Goal: Information Seeking & Learning: Learn about a topic

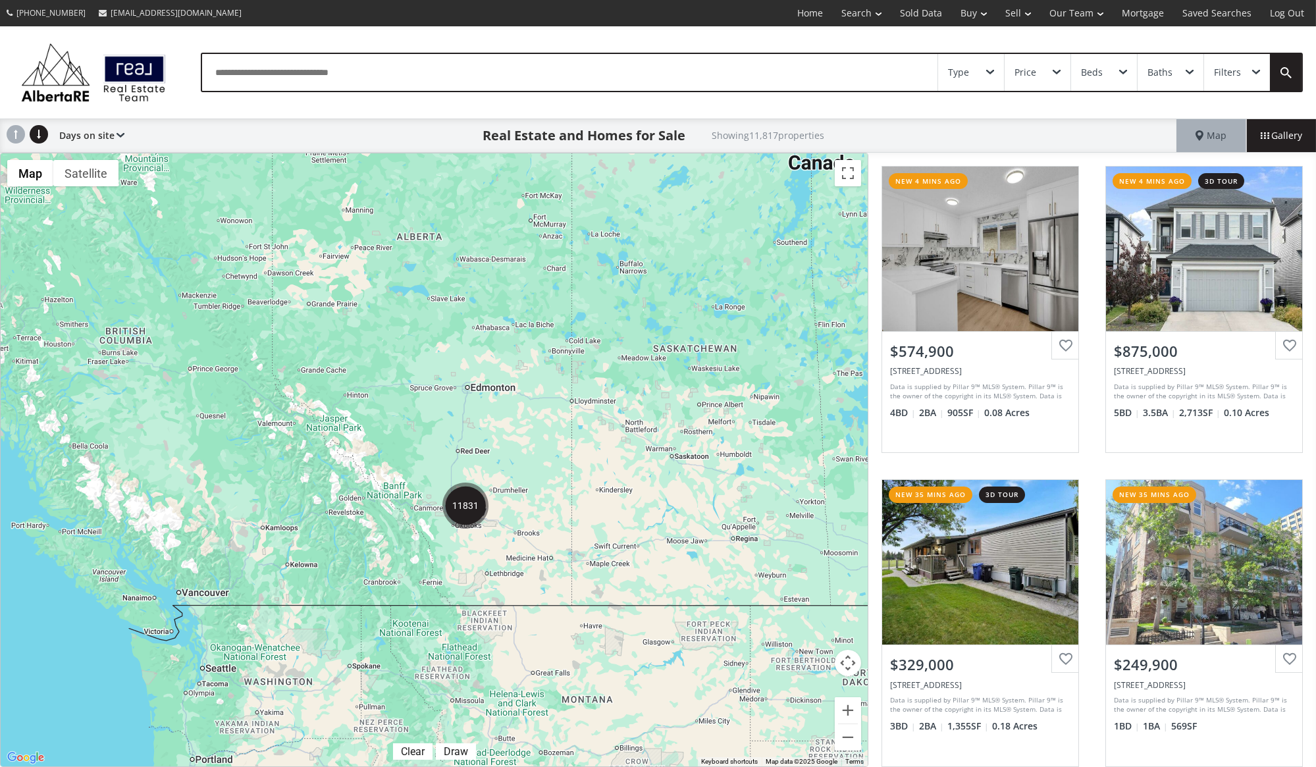
click at [982, 77] on div "Type" at bounding box center [971, 72] width 66 height 37
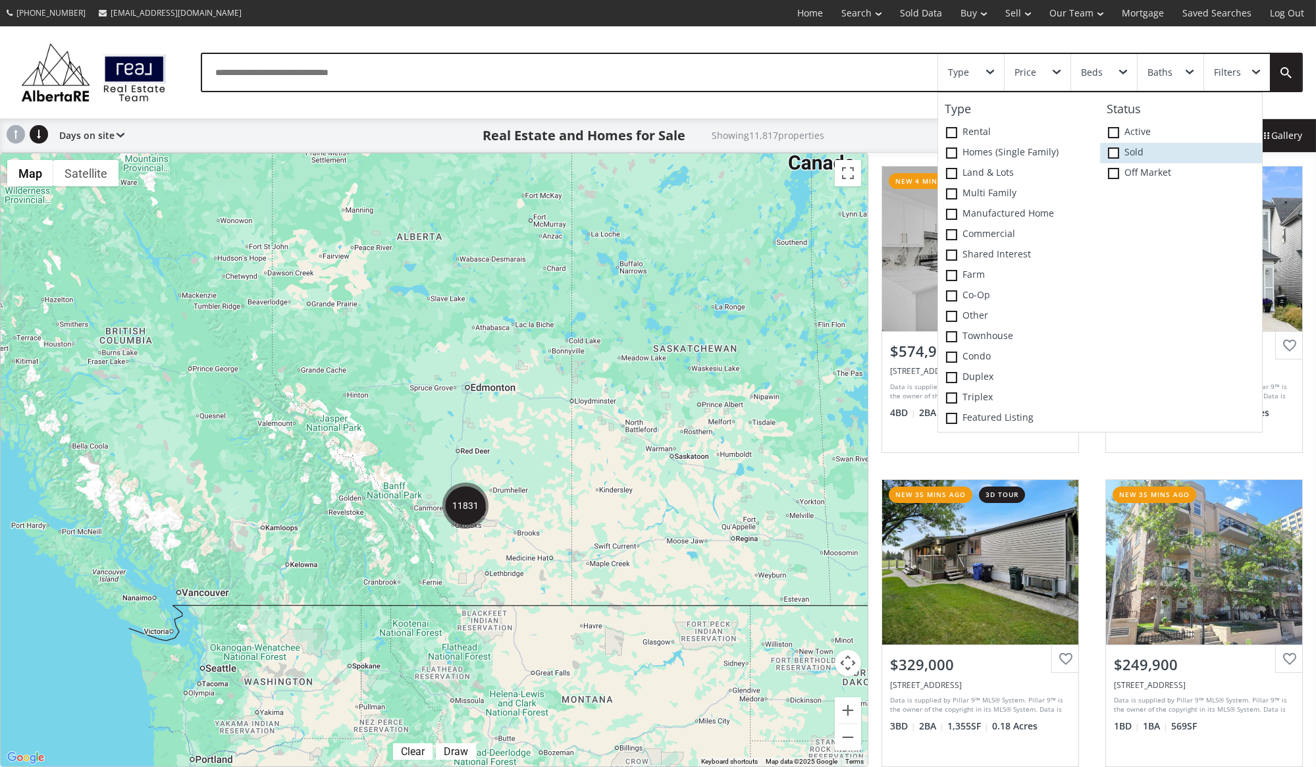
click at [1111, 155] on span at bounding box center [1113, 152] width 11 height 11
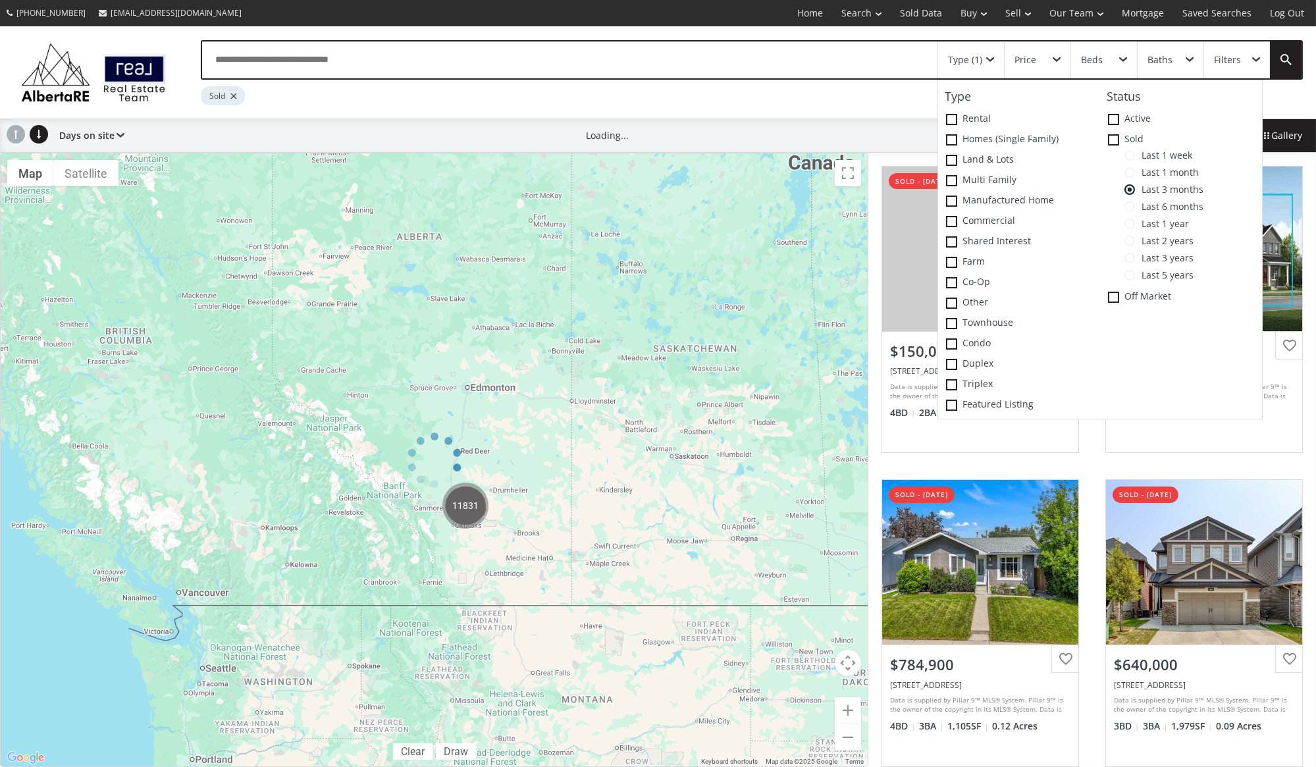
click at [1130, 154] on span at bounding box center [1129, 155] width 11 height 11
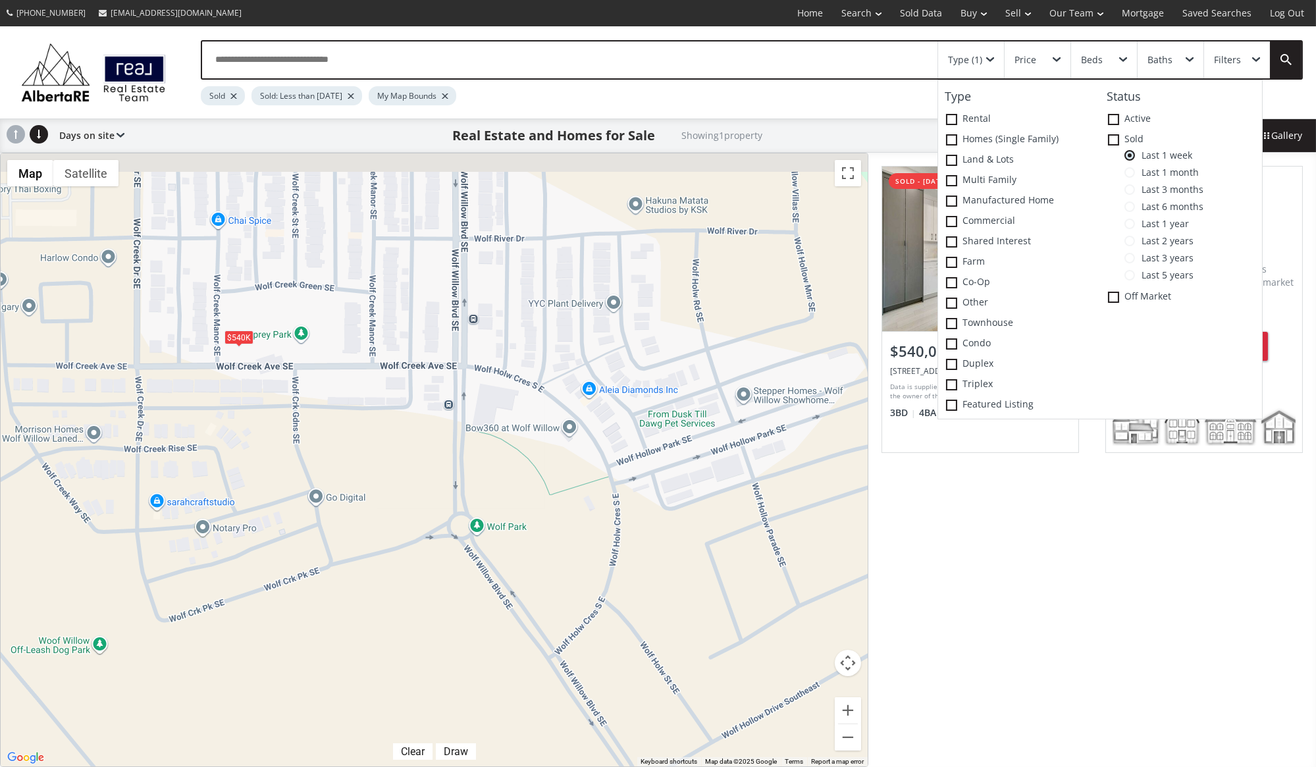
drag, startPoint x: 515, startPoint y: 448, endPoint x: 525, endPoint y: 487, distance: 40.7
click at [525, 487] on div "To navigate, press the arrow keys. $540K" at bounding box center [434, 459] width 867 height 613
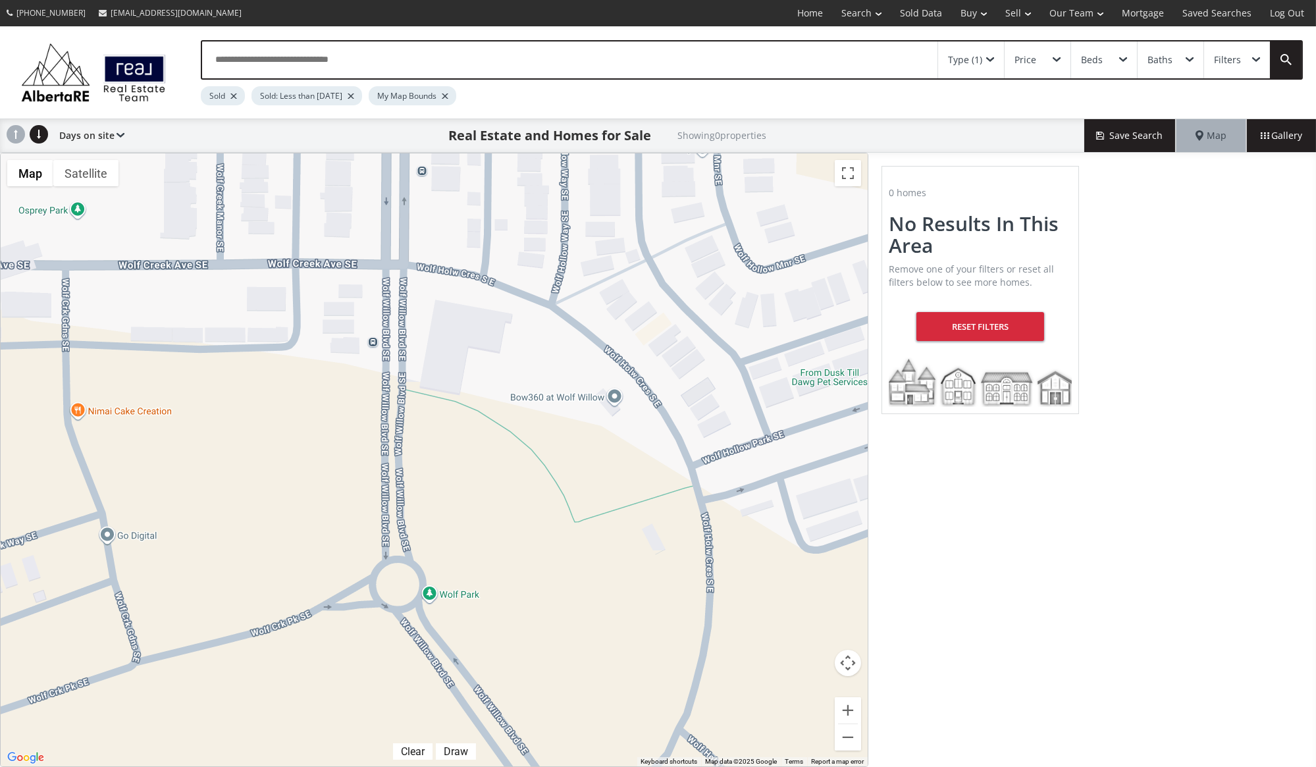
click at [995, 58] on div "Type (1)" at bounding box center [971, 59] width 66 height 37
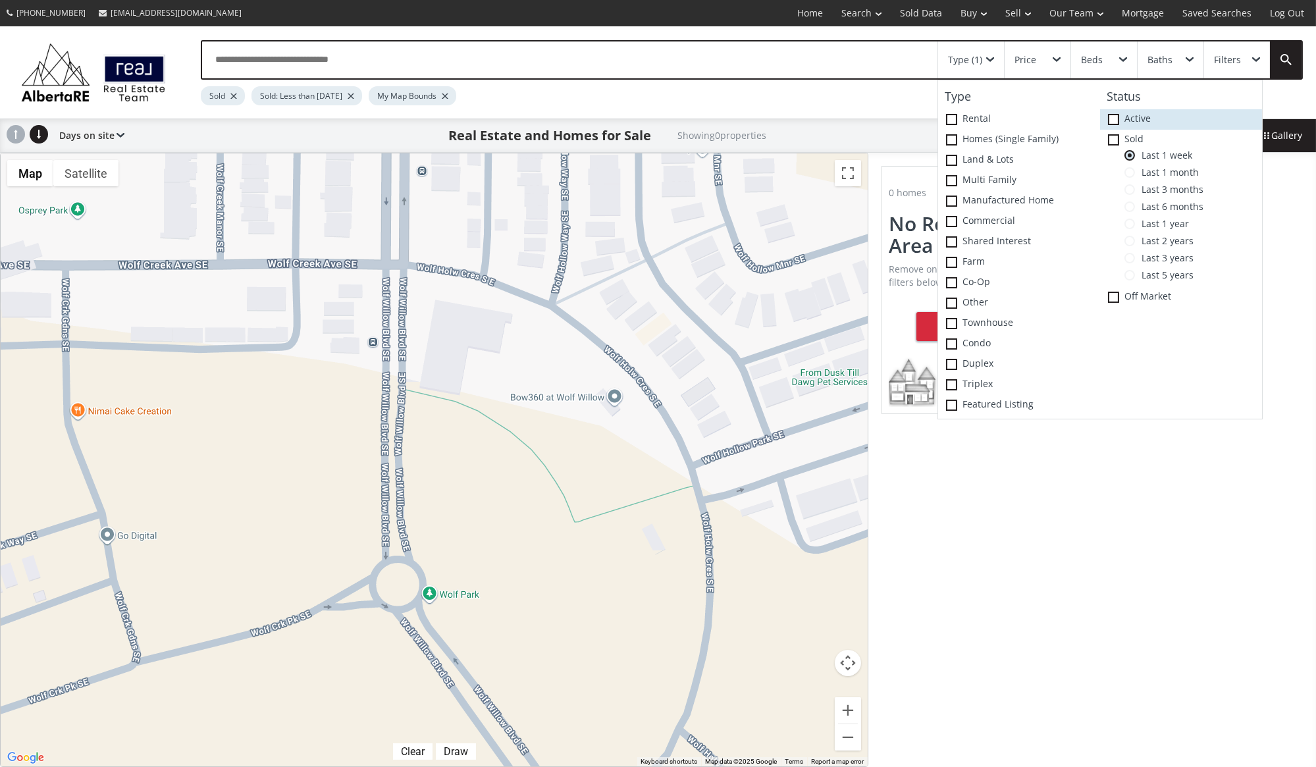
click at [1112, 118] on span at bounding box center [1113, 119] width 11 height 11
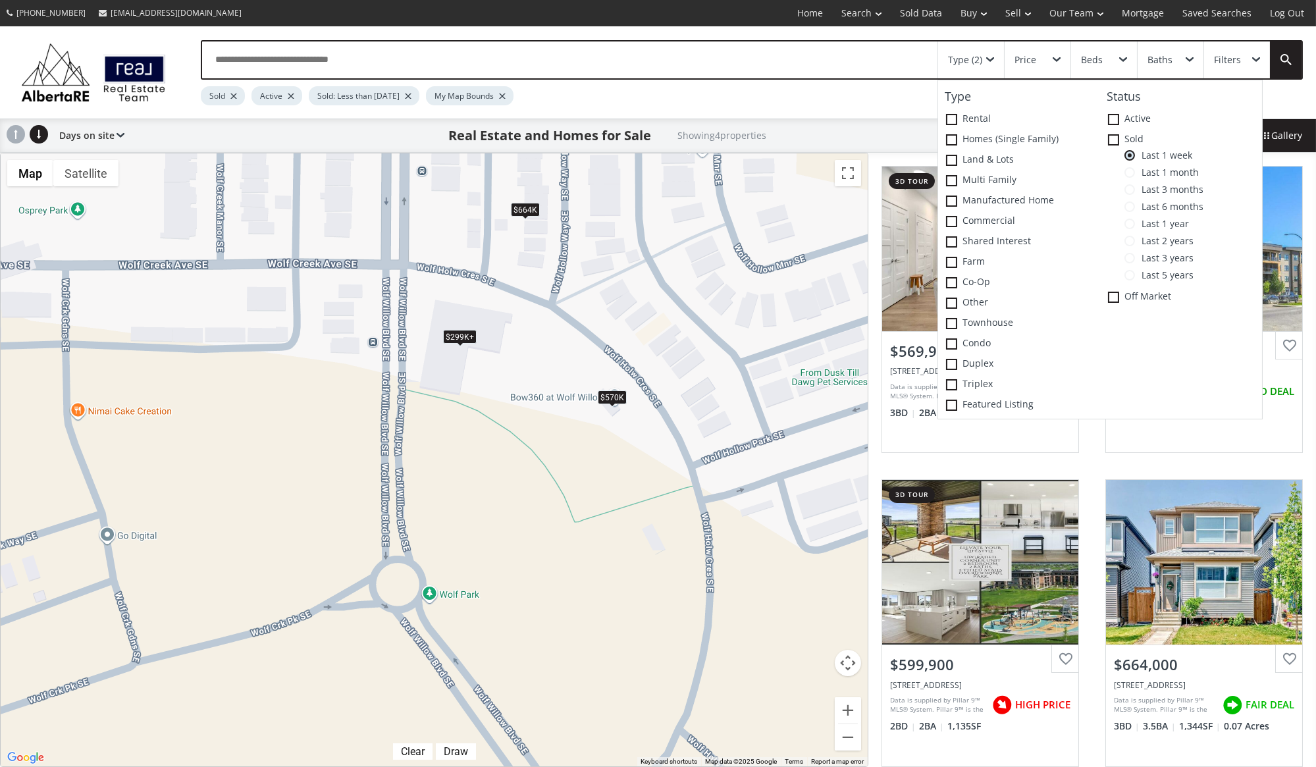
click at [606, 398] on div "$570K" at bounding box center [612, 397] width 29 height 14
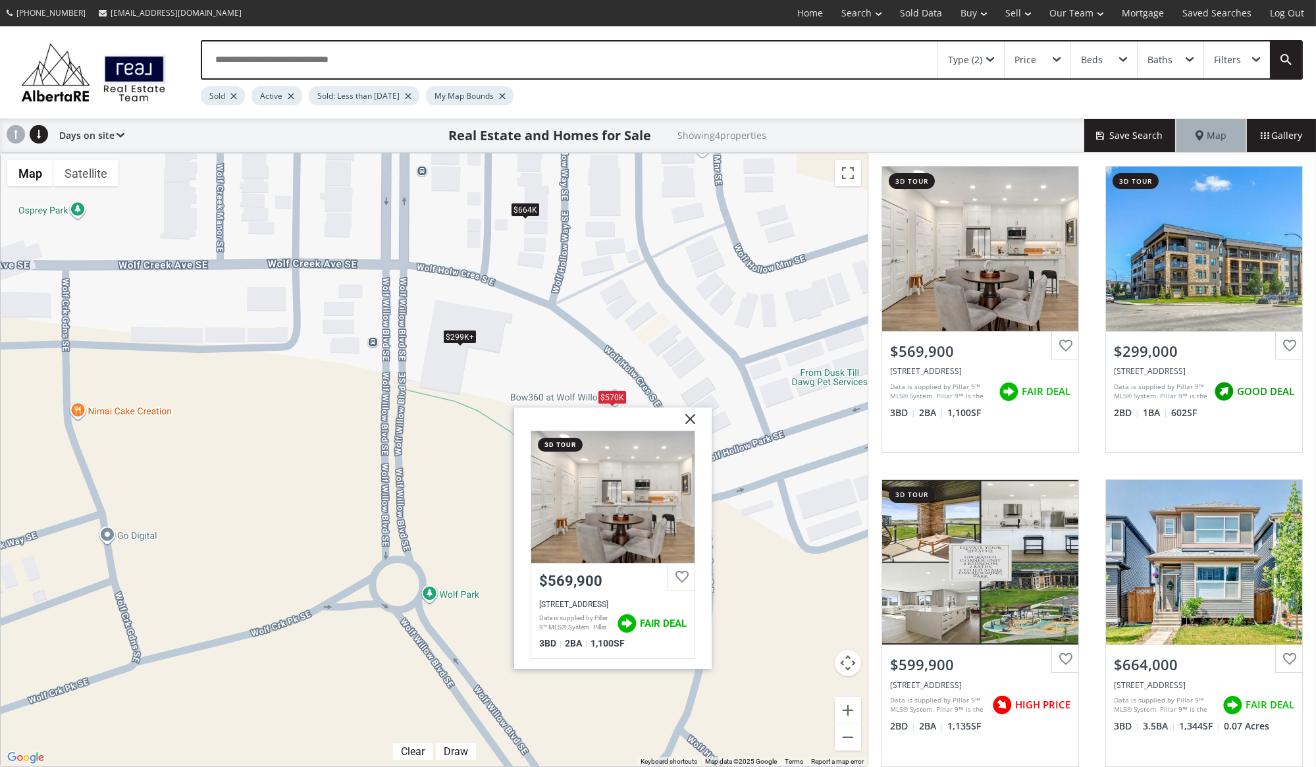
click at [694, 419] on img at bounding box center [685, 423] width 33 height 33
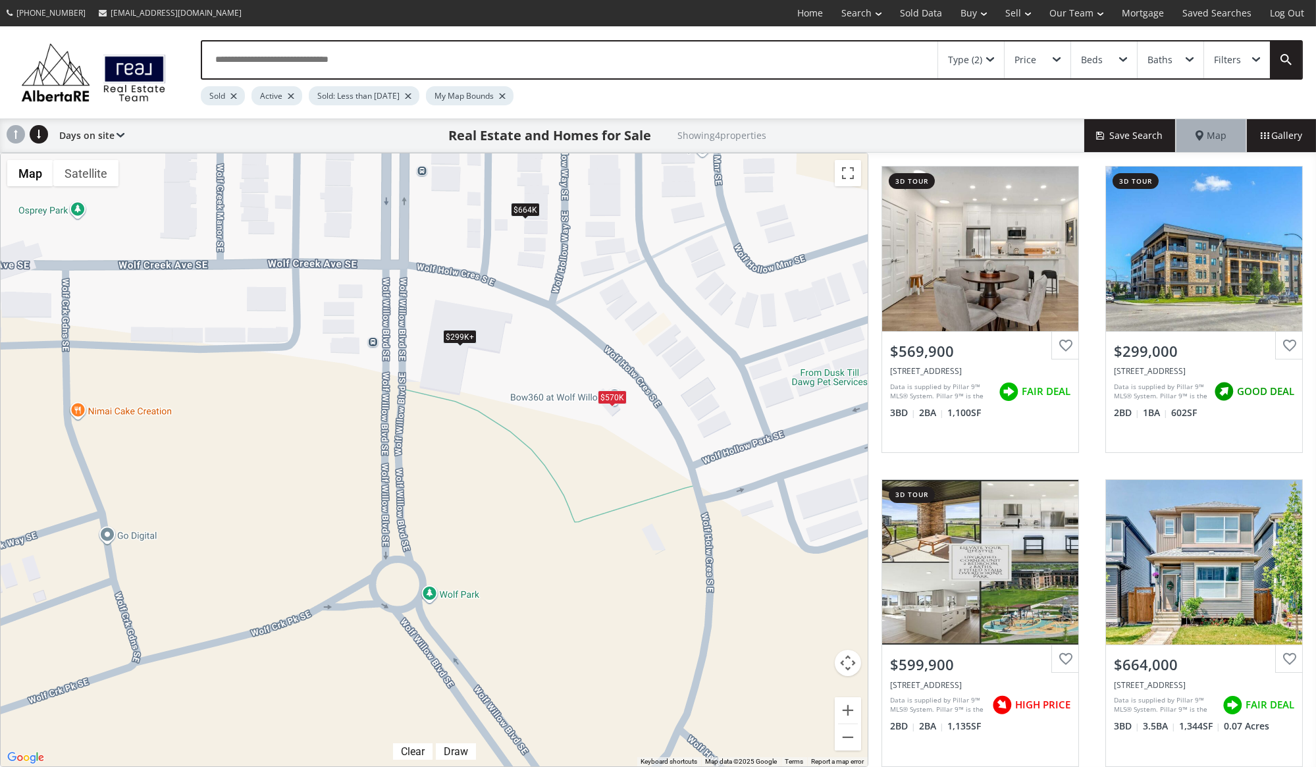
click at [986, 55] on div "Type (2)" at bounding box center [971, 59] width 66 height 37
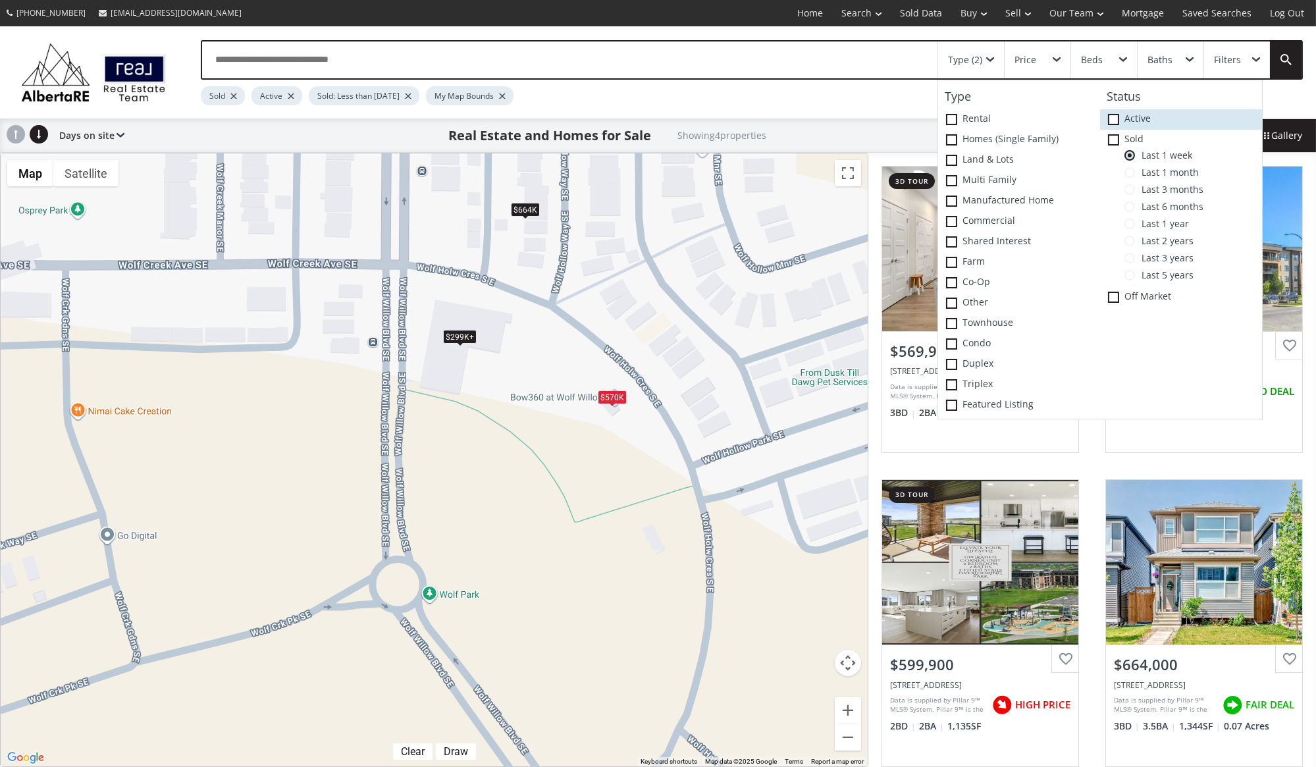
click at [0, 0] on icon at bounding box center [0, 0] width 0 height 0
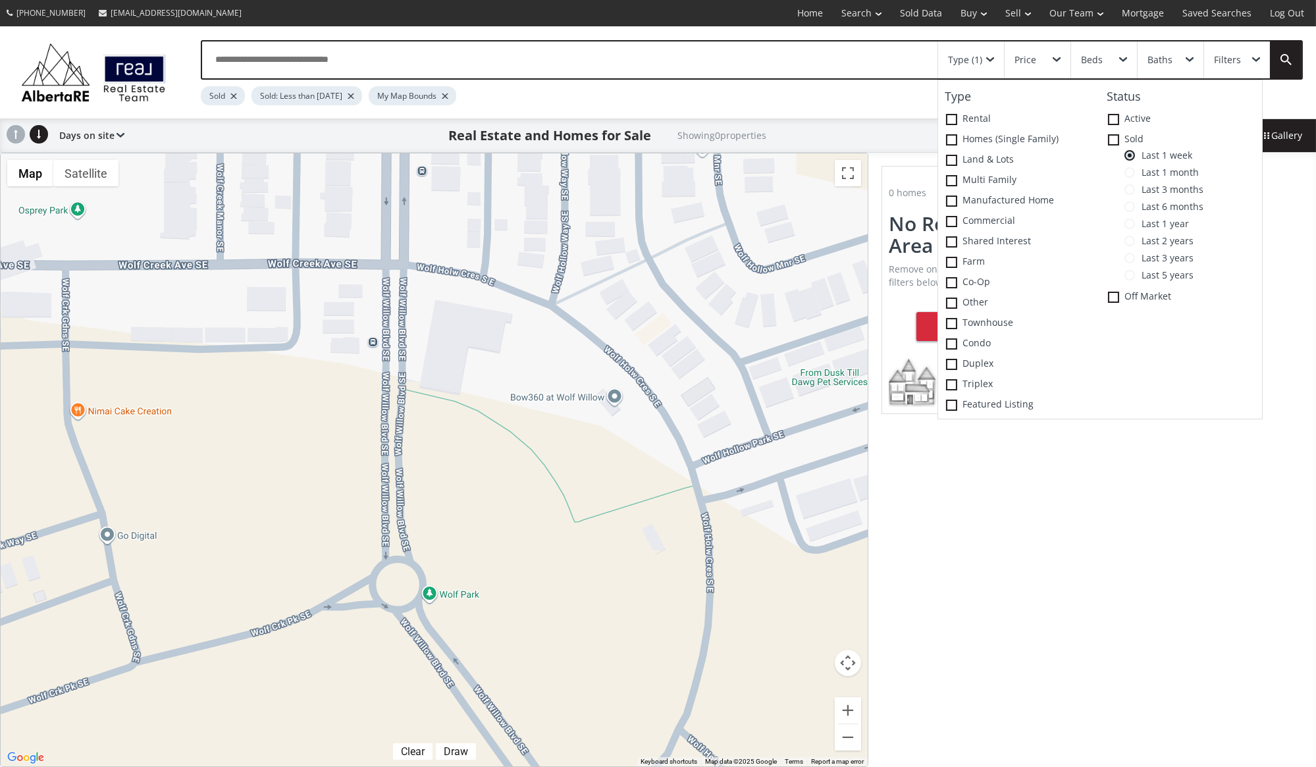
click at [1132, 174] on span at bounding box center [1129, 172] width 11 height 11
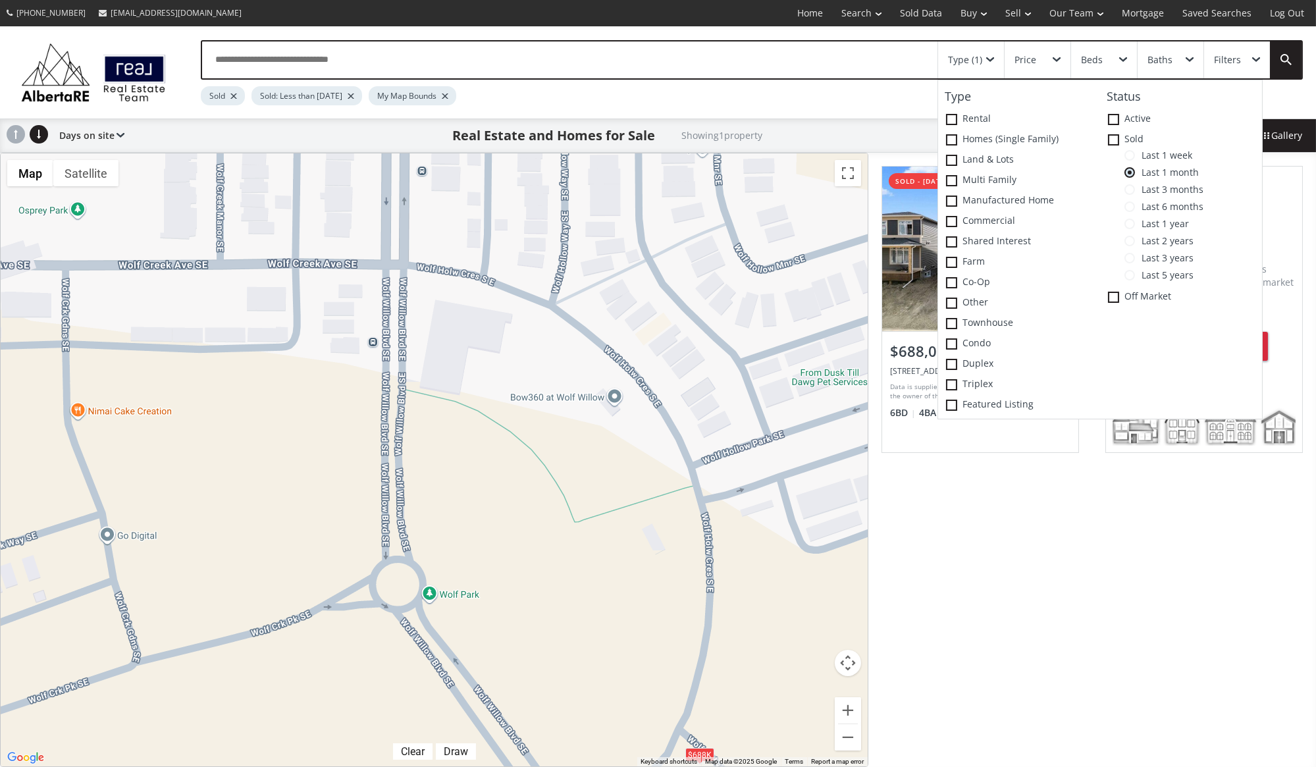
click at [1132, 190] on span at bounding box center [1129, 189] width 11 height 11
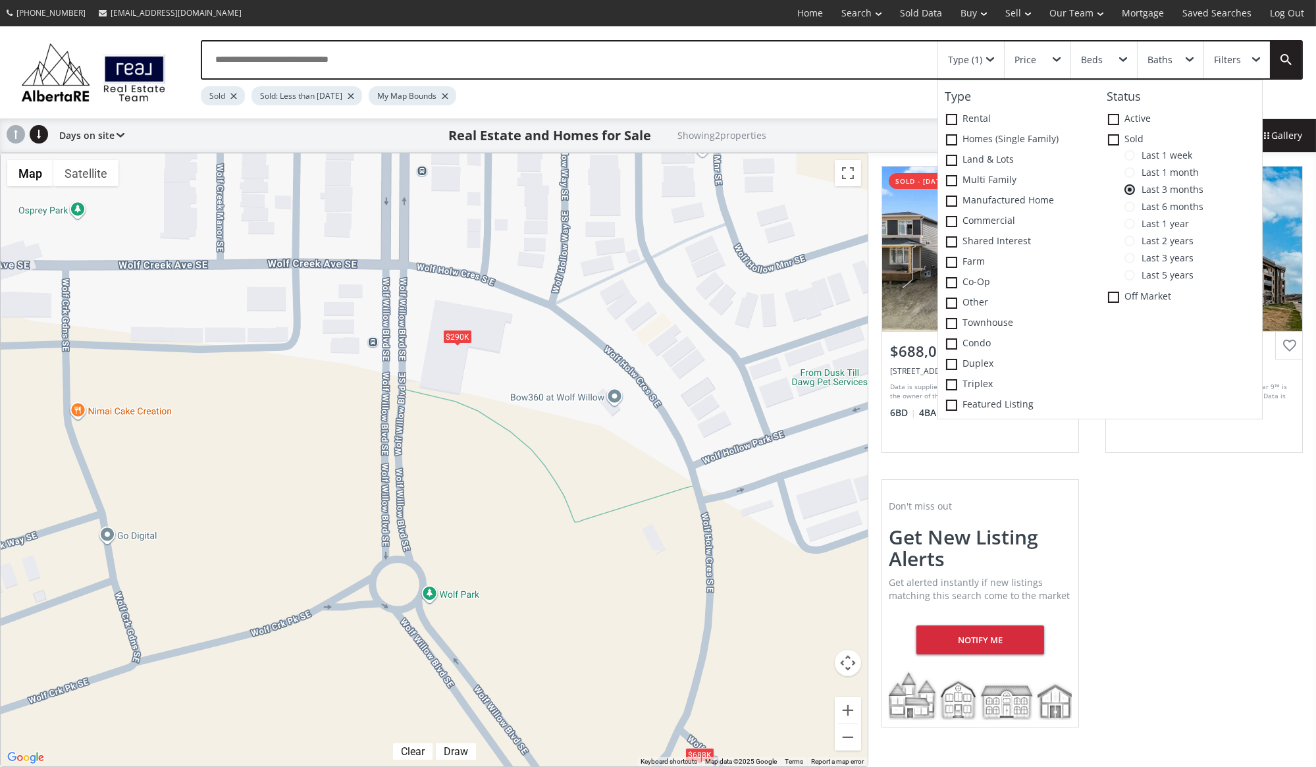
click at [458, 339] on div "$290K" at bounding box center [457, 337] width 29 height 14
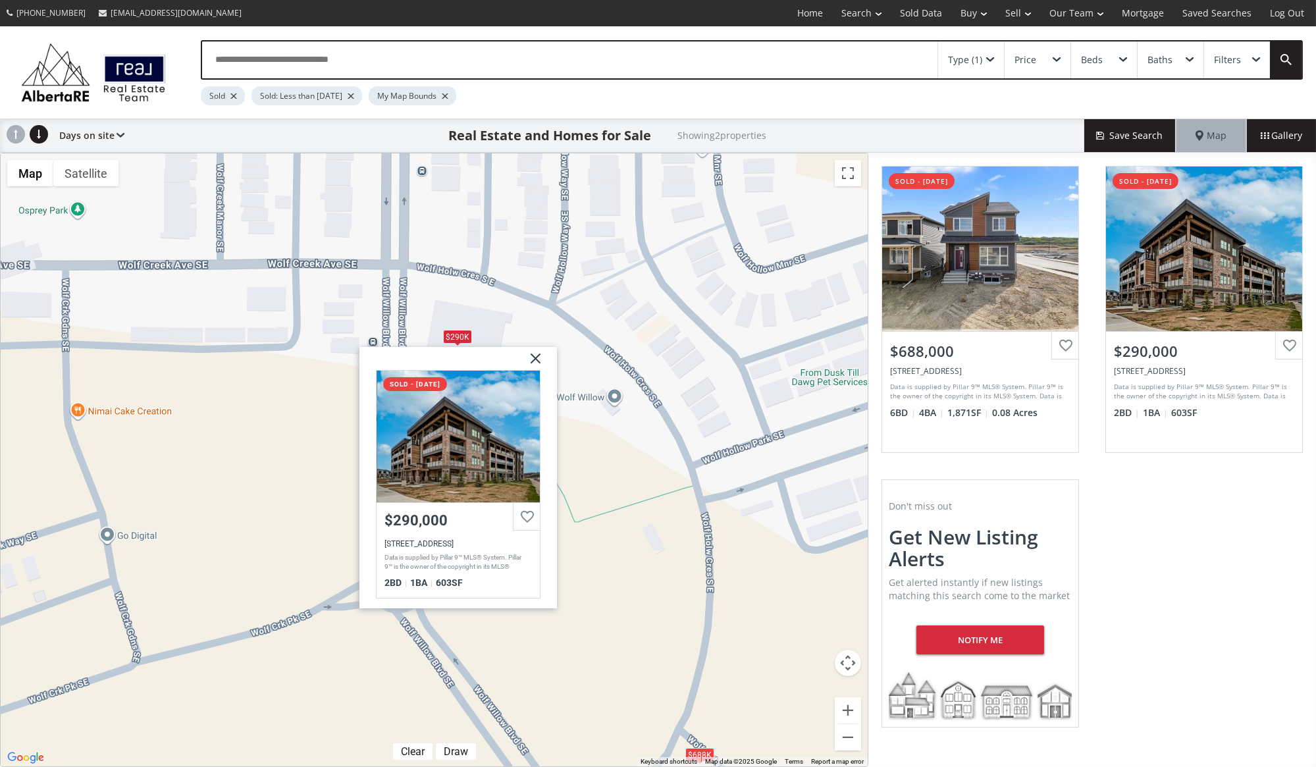
click at [537, 358] on img at bounding box center [530, 363] width 33 height 33
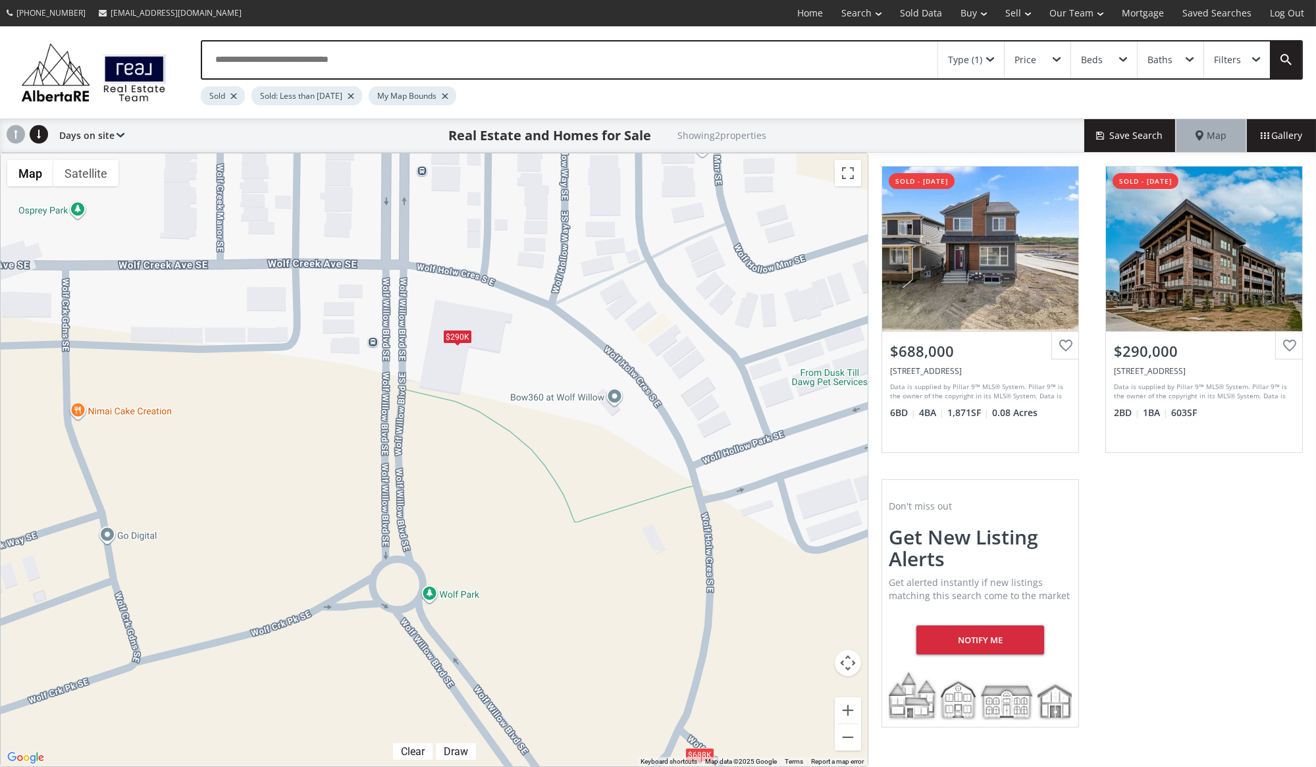
click at [978, 59] on div "Type (1)" at bounding box center [965, 59] width 34 height 9
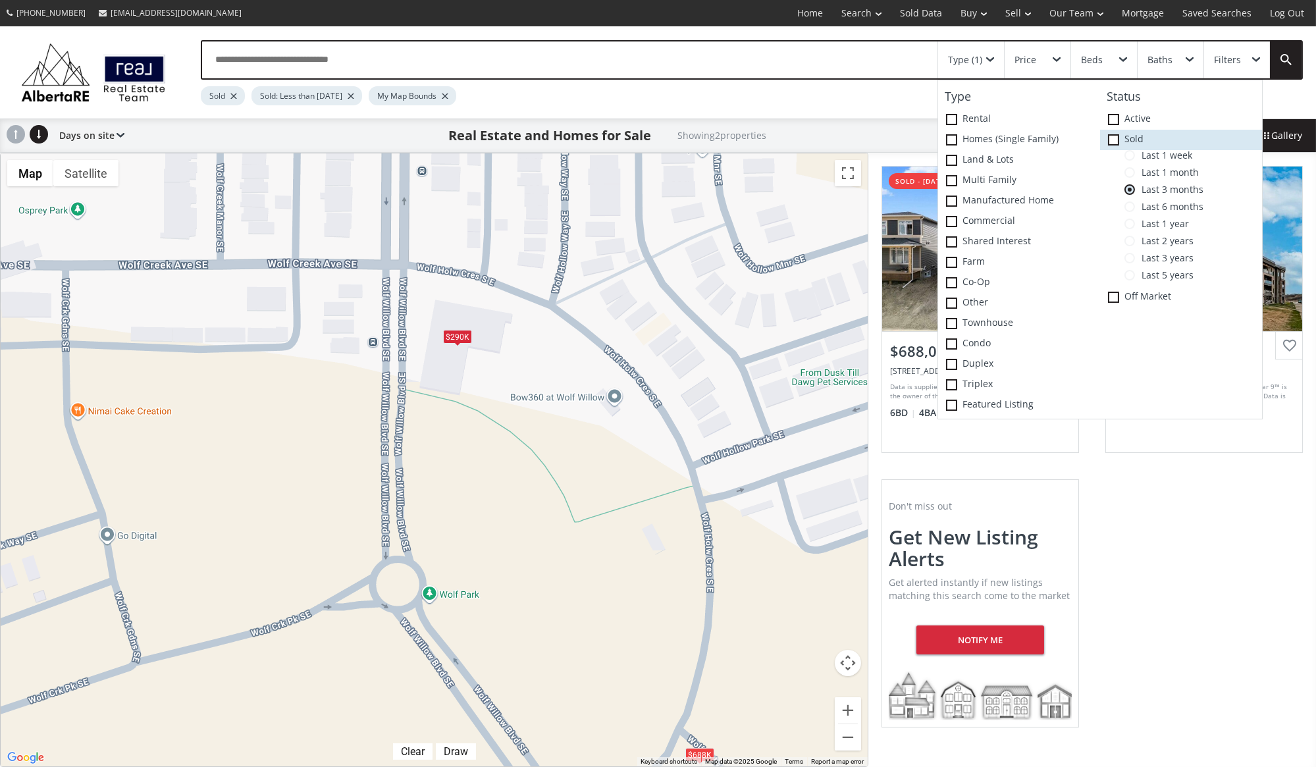
click at [0, 0] on icon at bounding box center [0, 0] width 0 height 0
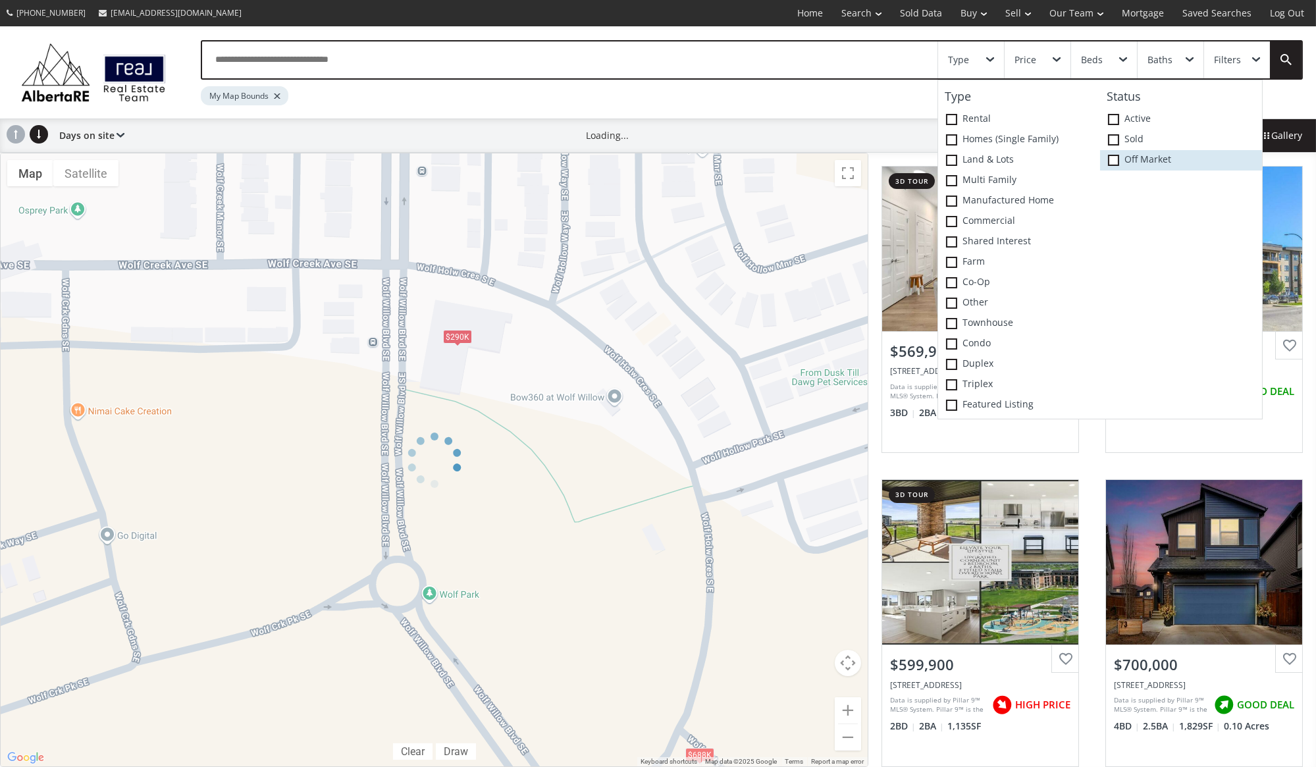
click at [1113, 159] on span at bounding box center [1113, 160] width 11 height 11
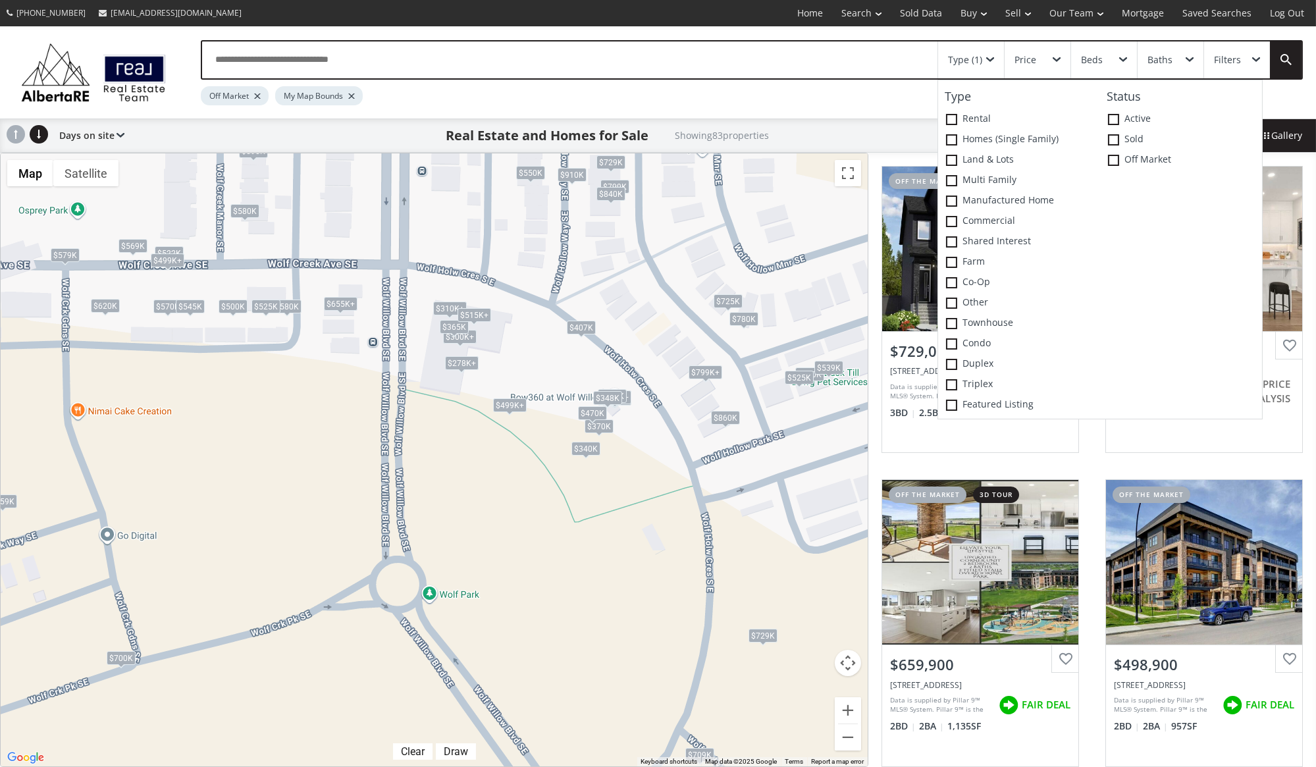
click at [477, 318] on div "$515K+" at bounding box center [474, 315] width 34 height 14
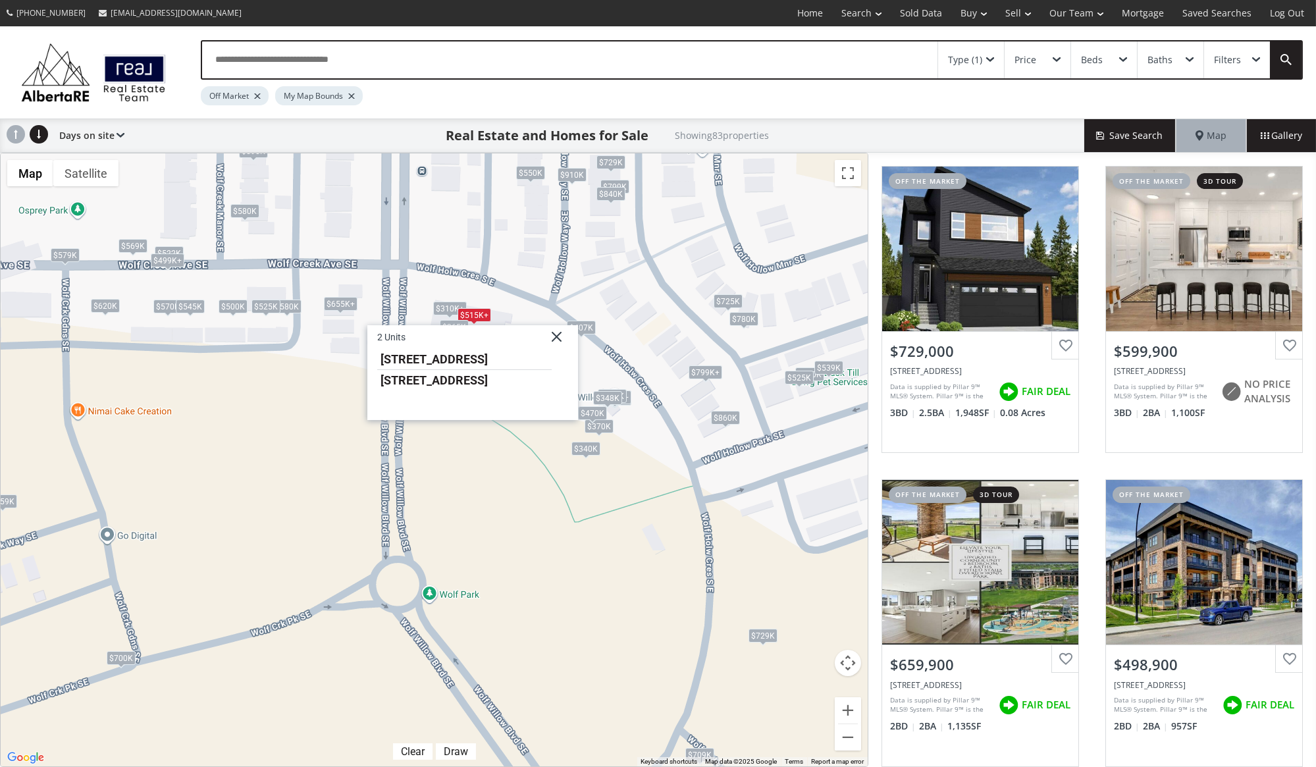
click at [559, 338] on img at bounding box center [551, 341] width 33 height 33
click at [510, 407] on div "$499K+" at bounding box center [509, 405] width 34 height 14
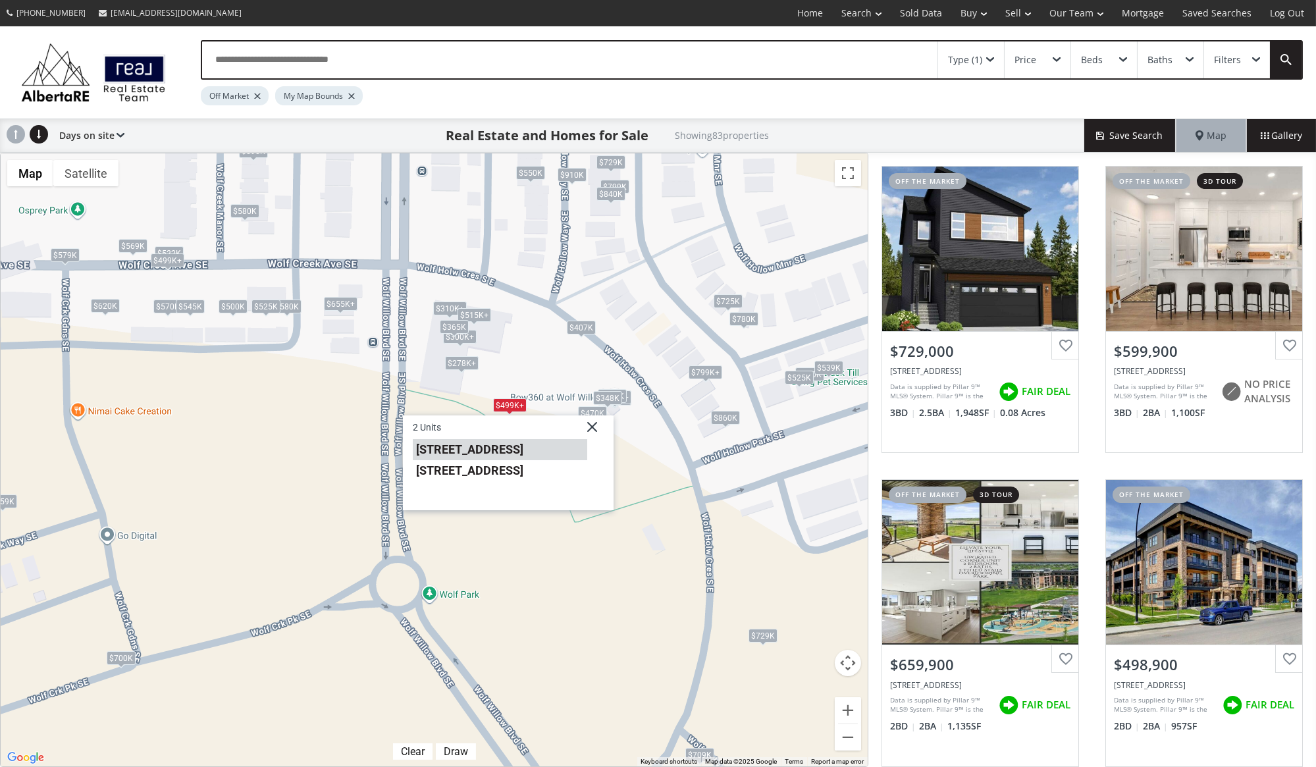
click at [473, 449] on li "125 Wolf Hollow Crescent SE #405" at bounding box center [499, 448] width 174 height 21
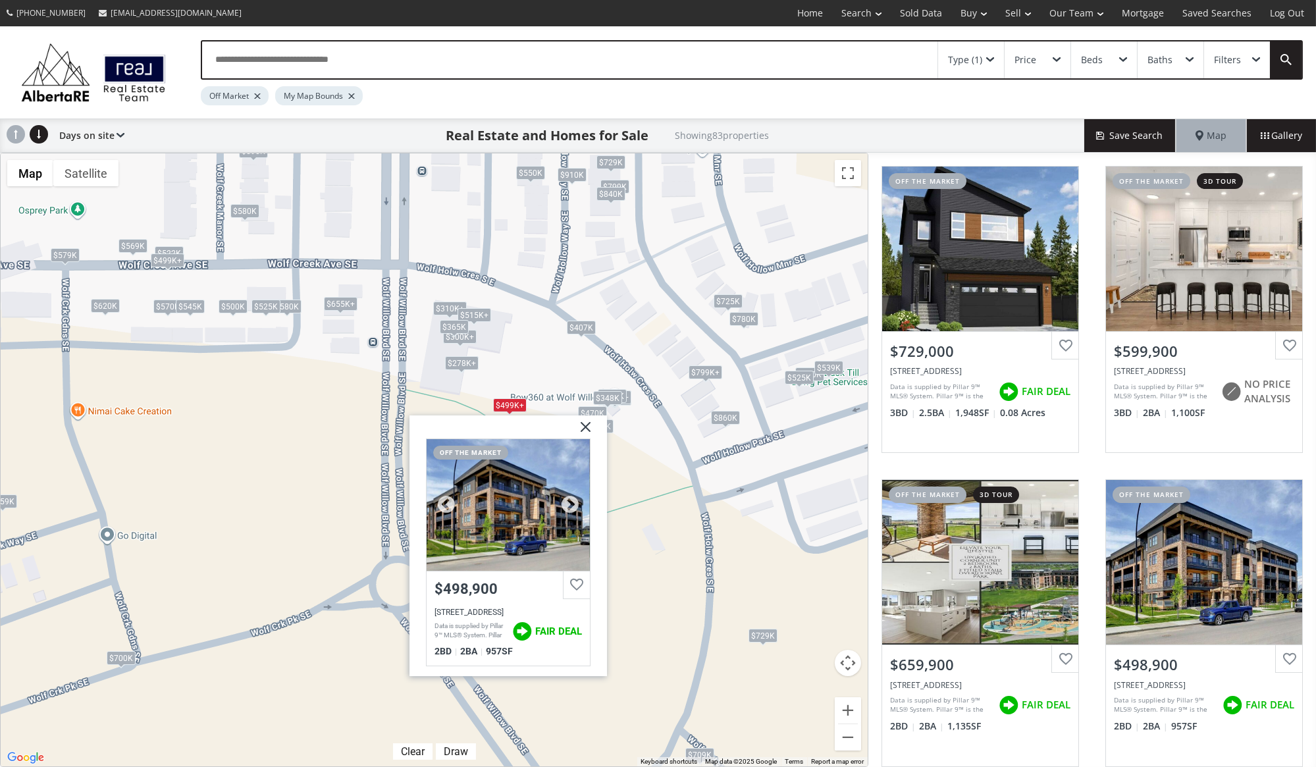
click at [496, 519] on div at bounding box center [507, 504] width 163 height 132
click at [585, 428] on img at bounding box center [579, 431] width 33 height 33
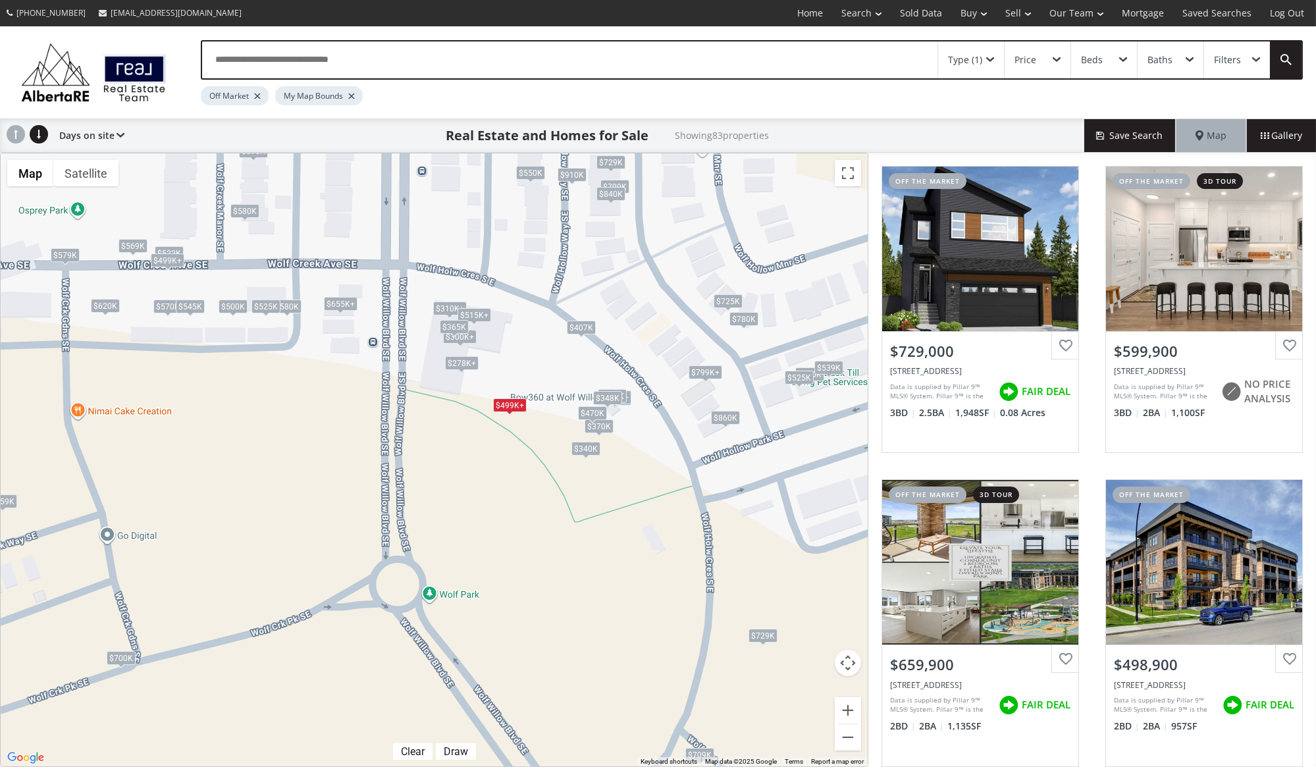
click at [989, 60] on span at bounding box center [990, 59] width 8 height 5
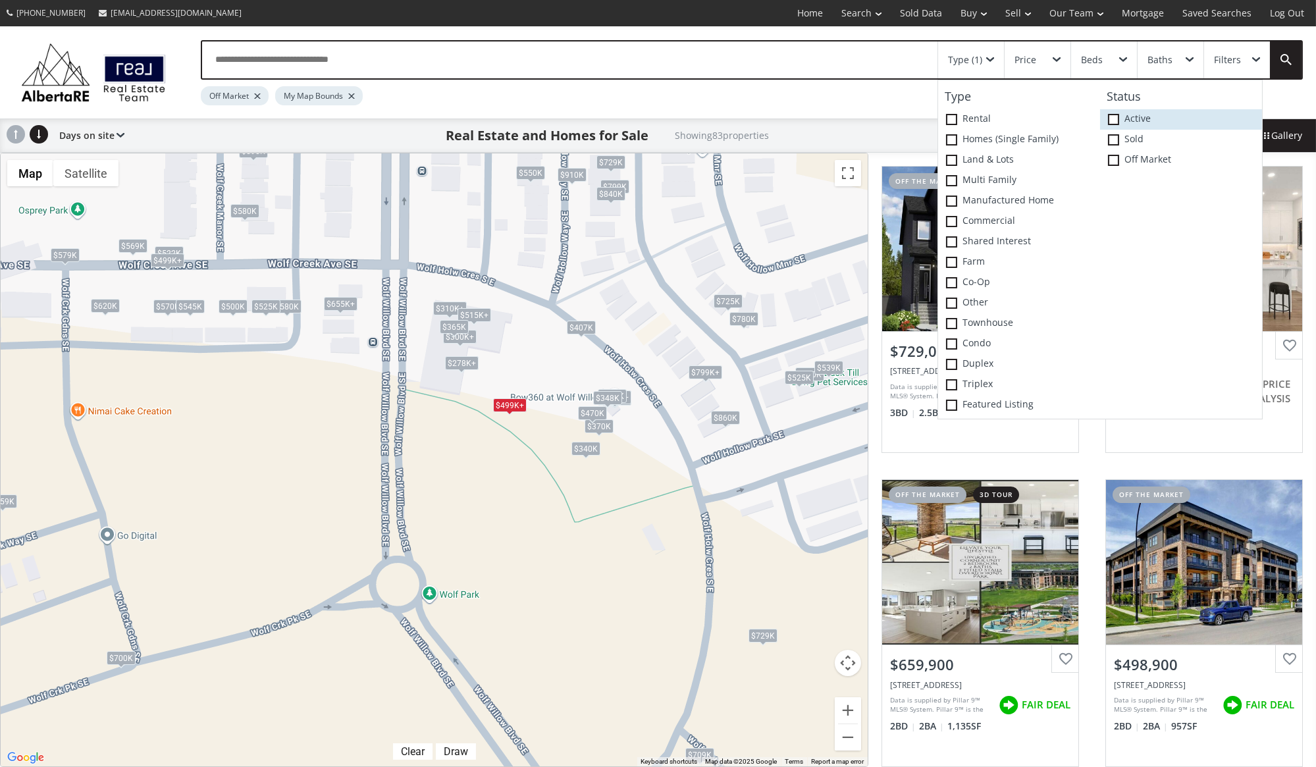
click at [1113, 120] on span at bounding box center [1113, 119] width 11 height 11
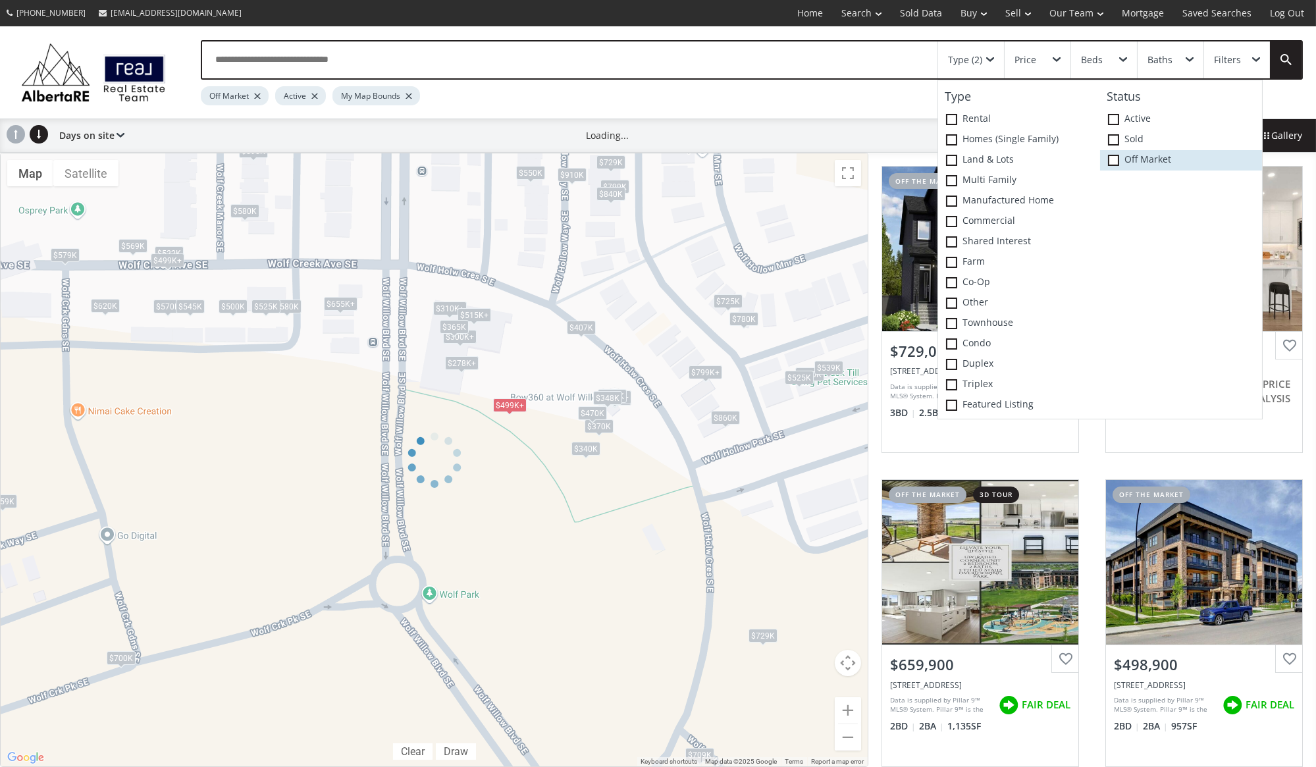
click at [0, 0] on icon at bounding box center [0, 0] width 0 height 0
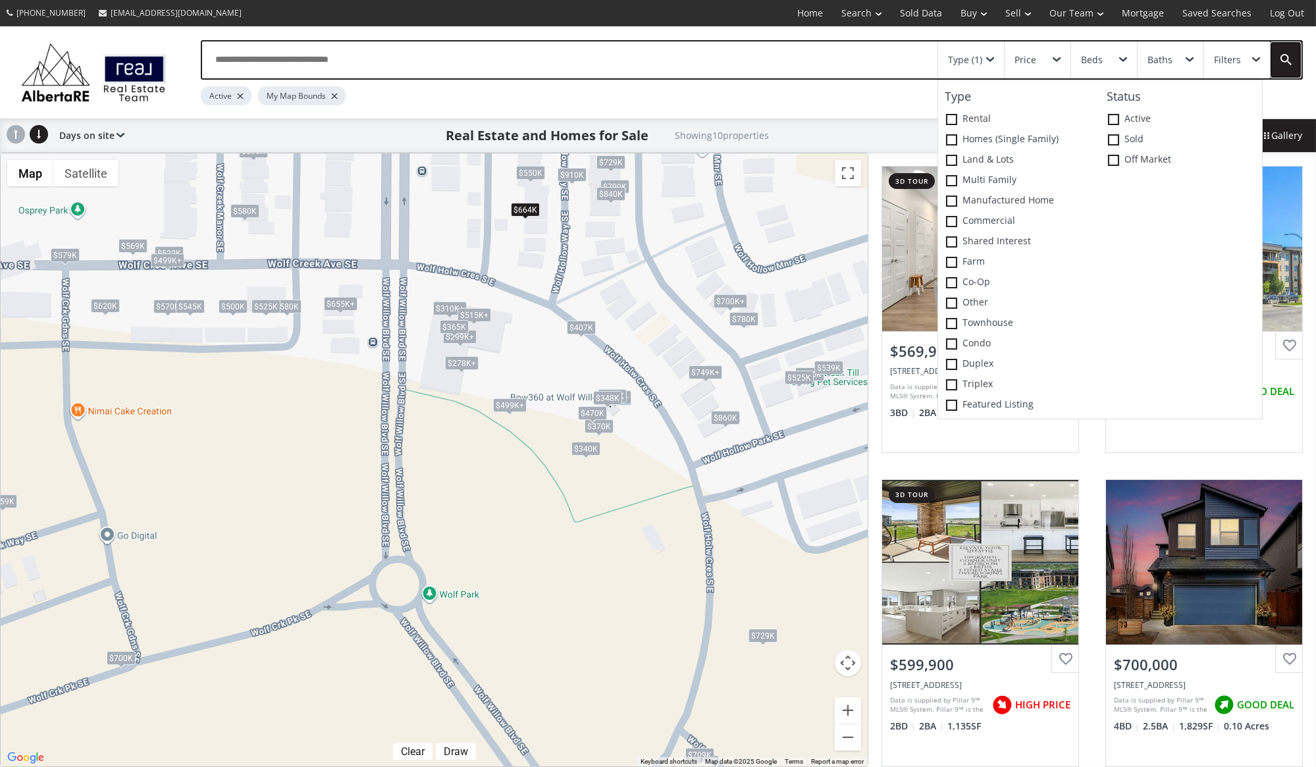
click at [1283, 51] on link at bounding box center [1286, 59] width 32 height 37
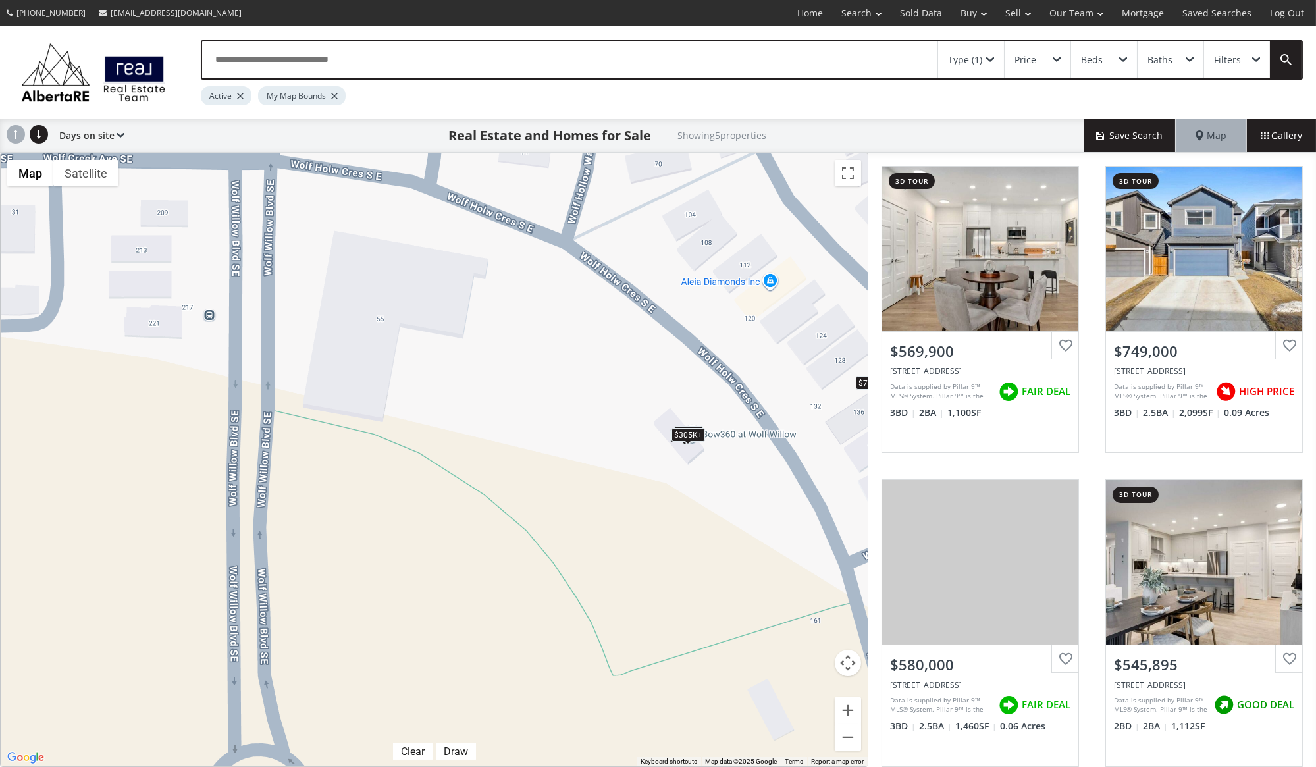
drag, startPoint x: 606, startPoint y: 463, endPoint x: 792, endPoint y: 632, distance: 250.7
click at [792, 632] on div "To navigate, press the arrow keys. $570K $749K $580K $305K+ $305K+" at bounding box center [434, 459] width 867 height 613
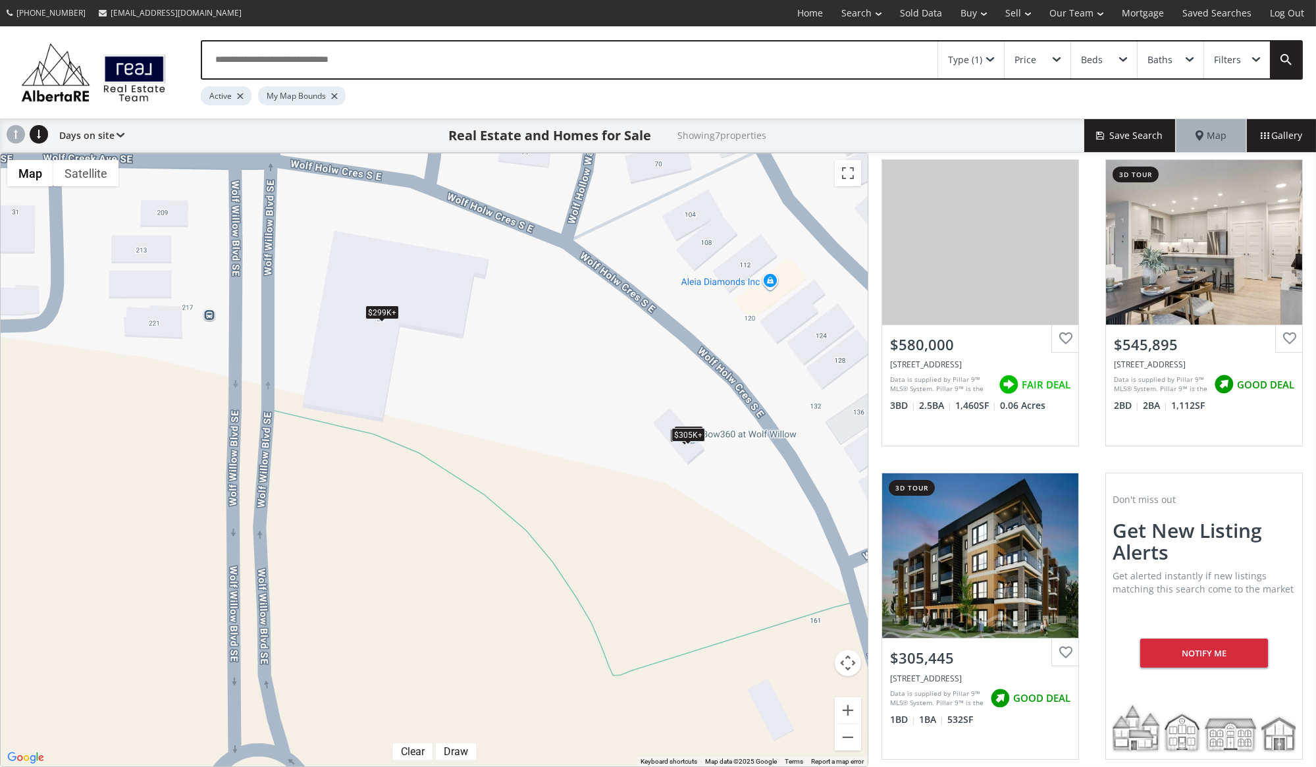
scroll to position [639, 0]
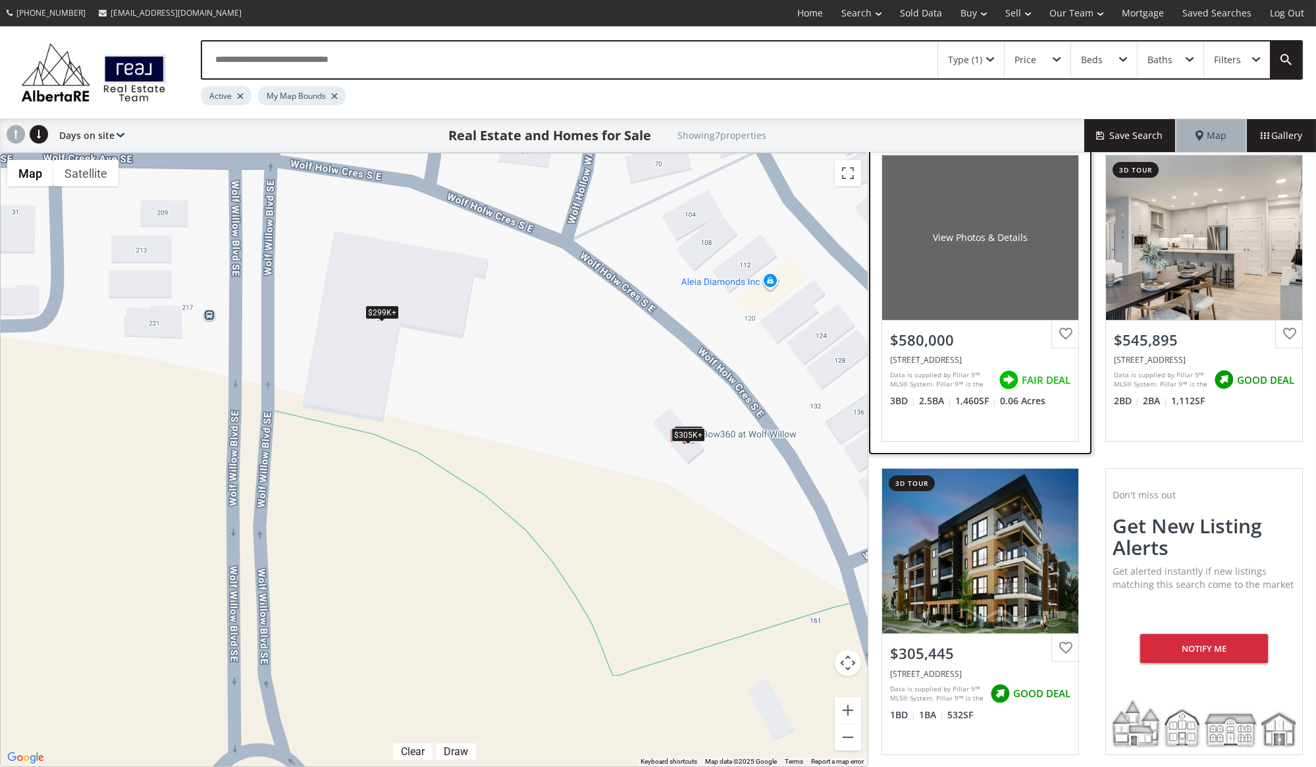
click at [984, 278] on div "View Photos & Details" at bounding box center [980, 237] width 196 height 165
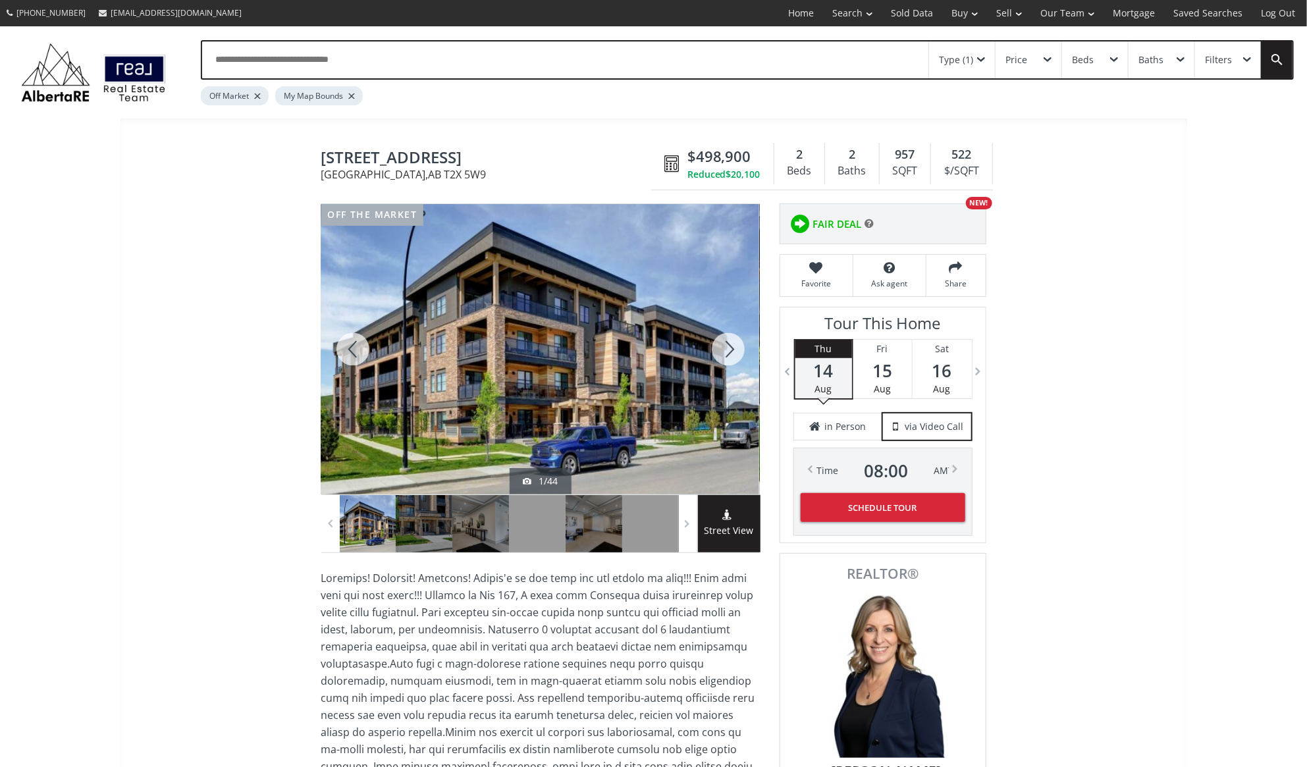
click at [718, 349] on div at bounding box center [727, 349] width 63 height 290
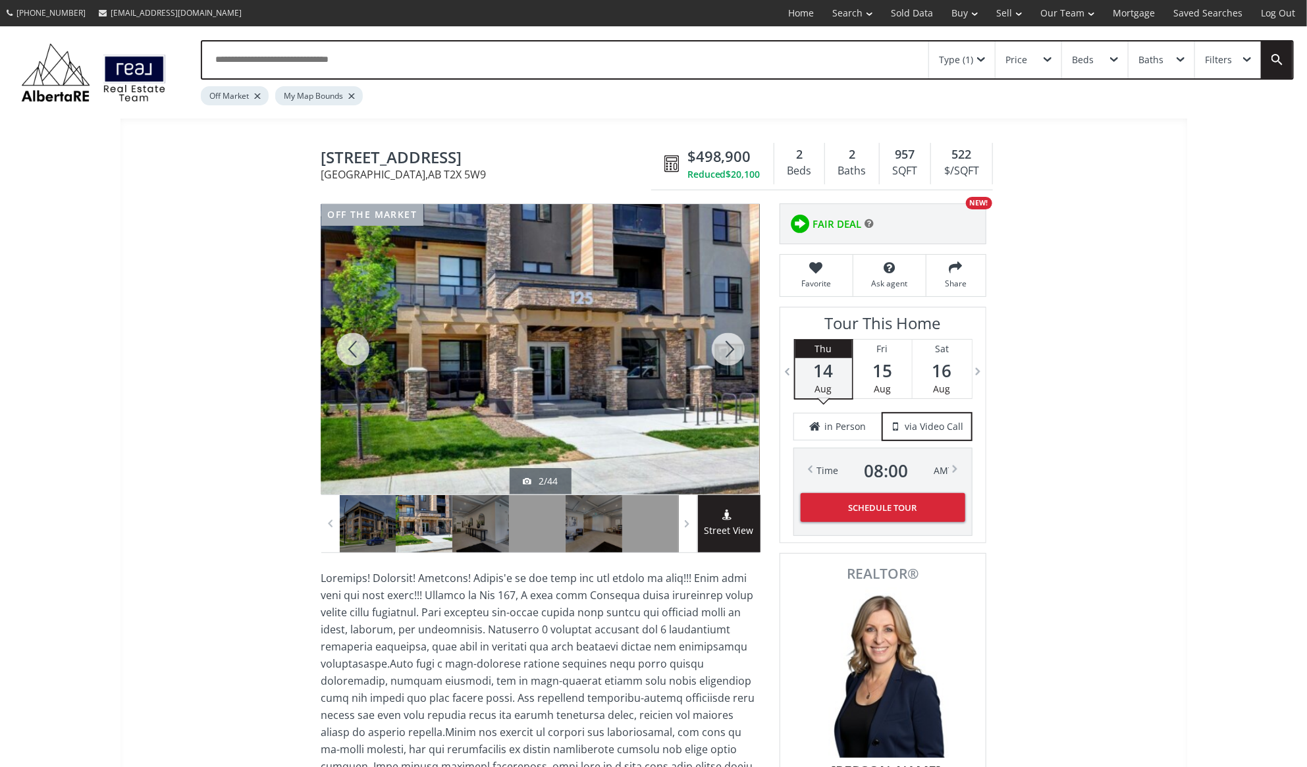
click at [718, 349] on div at bounding box center [727, 349] width 63 height 290
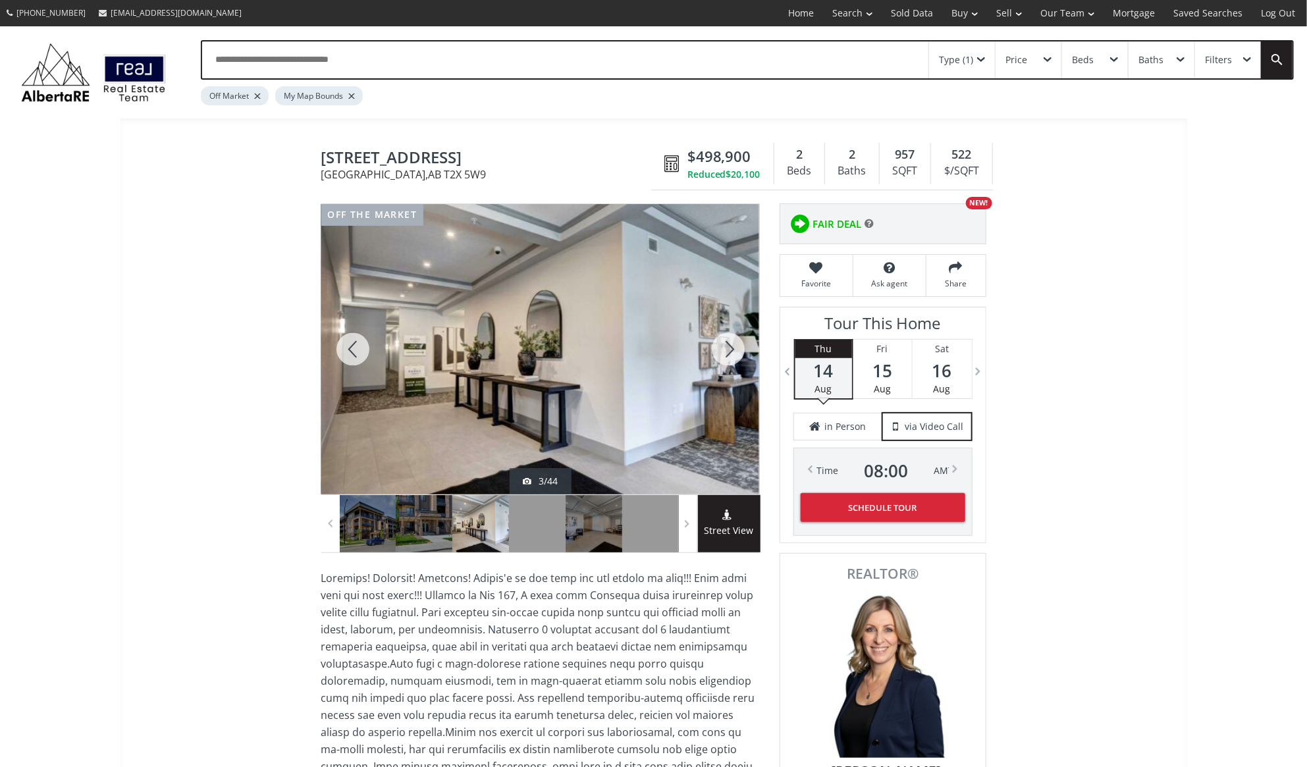
click at [718, 349] on div at bounding box center [727, 349] width 63 height 290
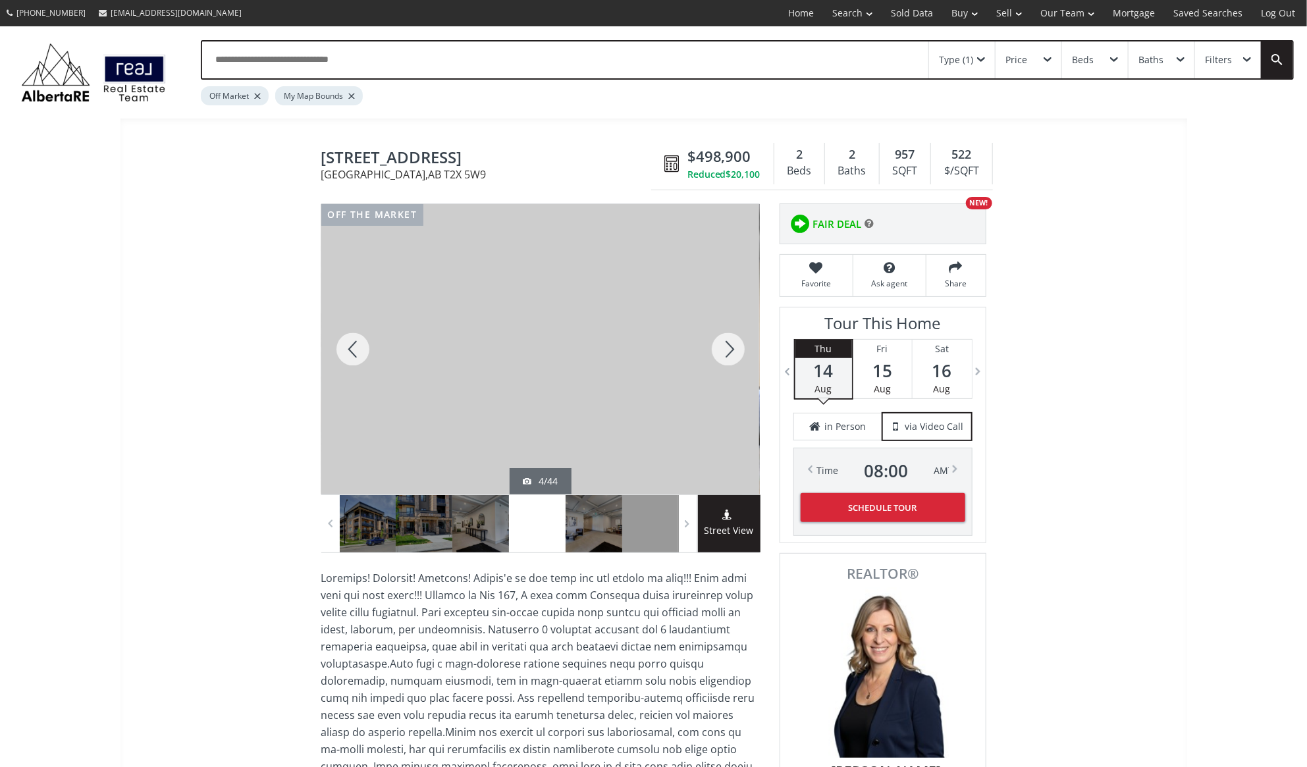
click at [718, 349] on div at bounding box center [727, 349] width 63 height 290
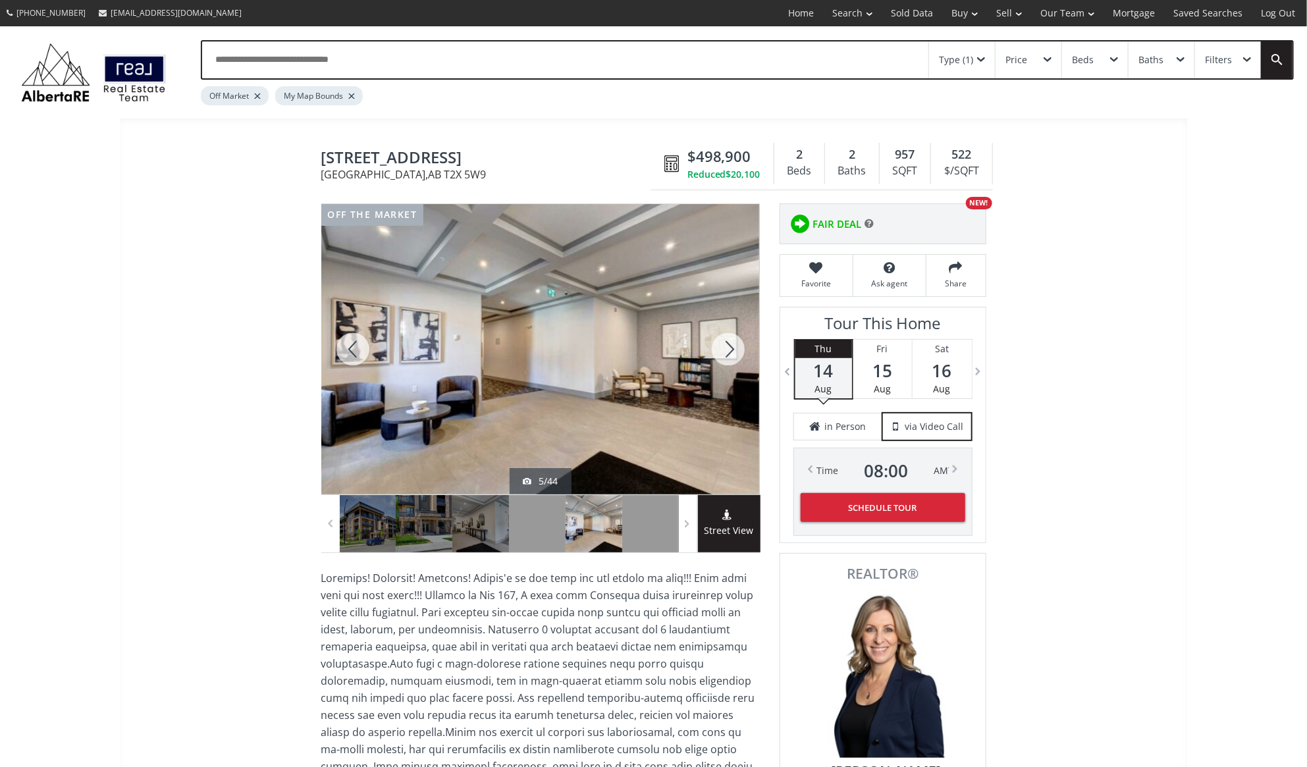
click at [718, 349] on div at bounding box center [727, 349] width 63 height 290
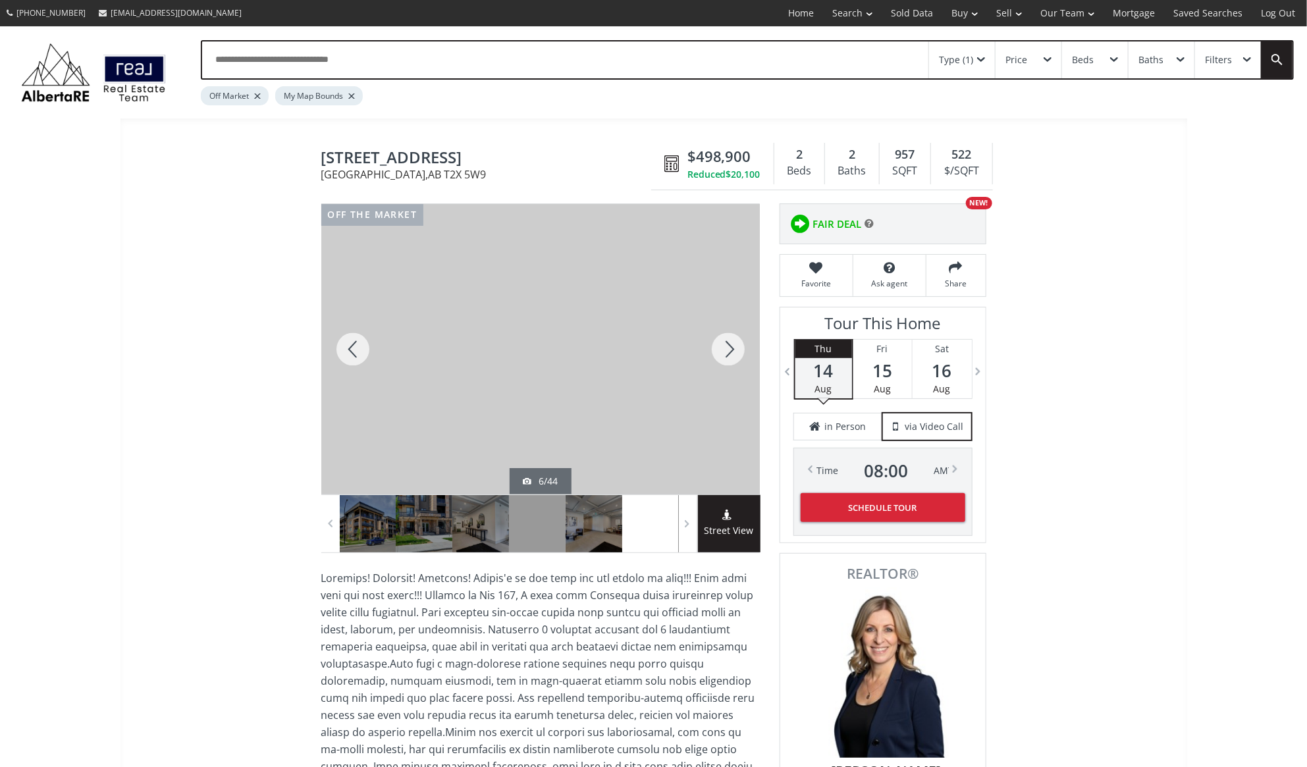
click at [718, 349] on div at bounding box center [727, 349] width 63 height 290
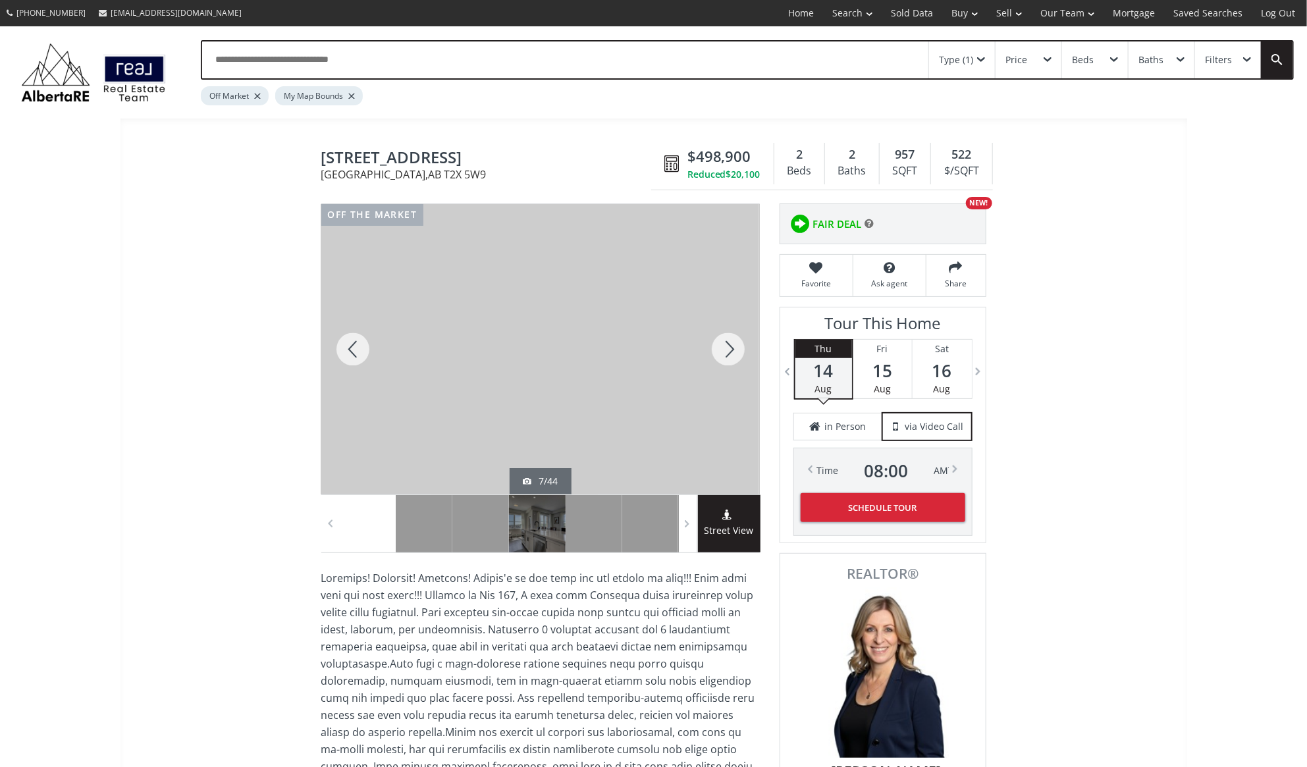
click at [718, 349] on div at bounding box center [727, 349] width 63 height 290
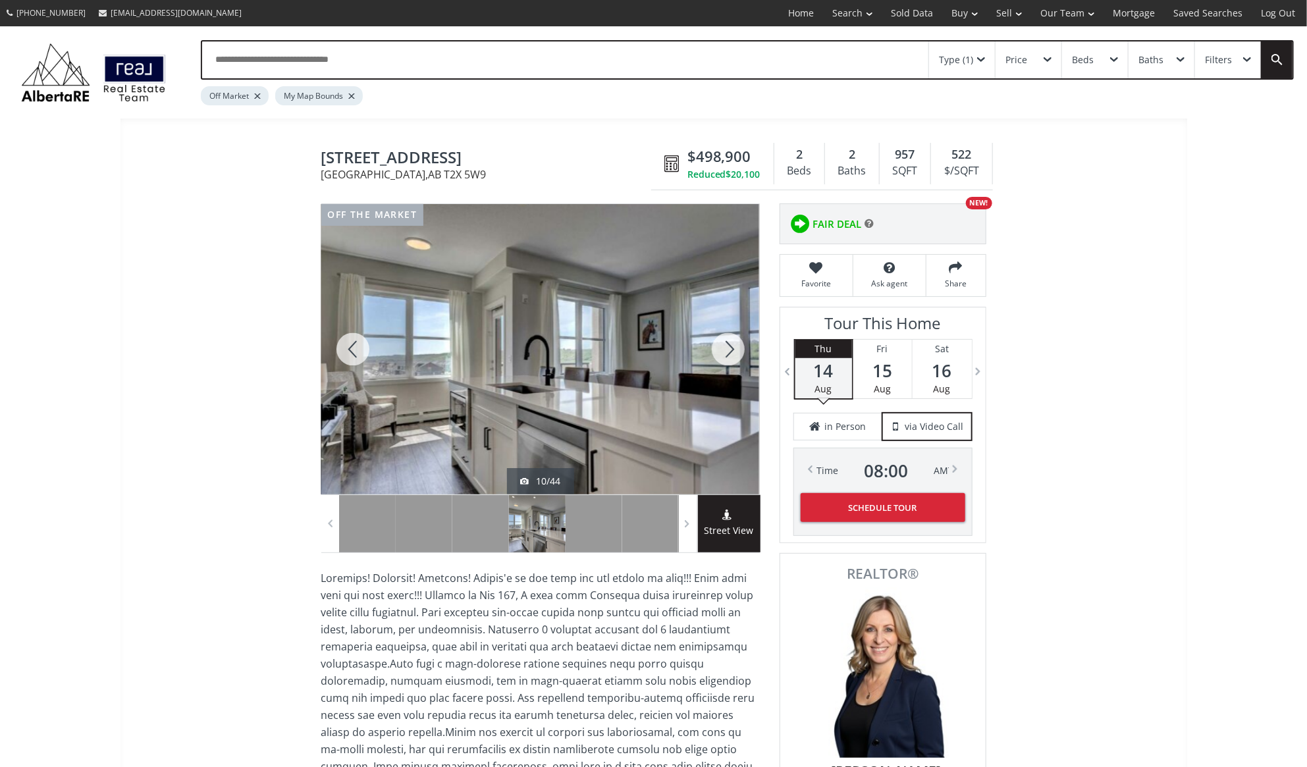
click at [718, 349] on div at bounding box center [727, 349] width 63 height 290
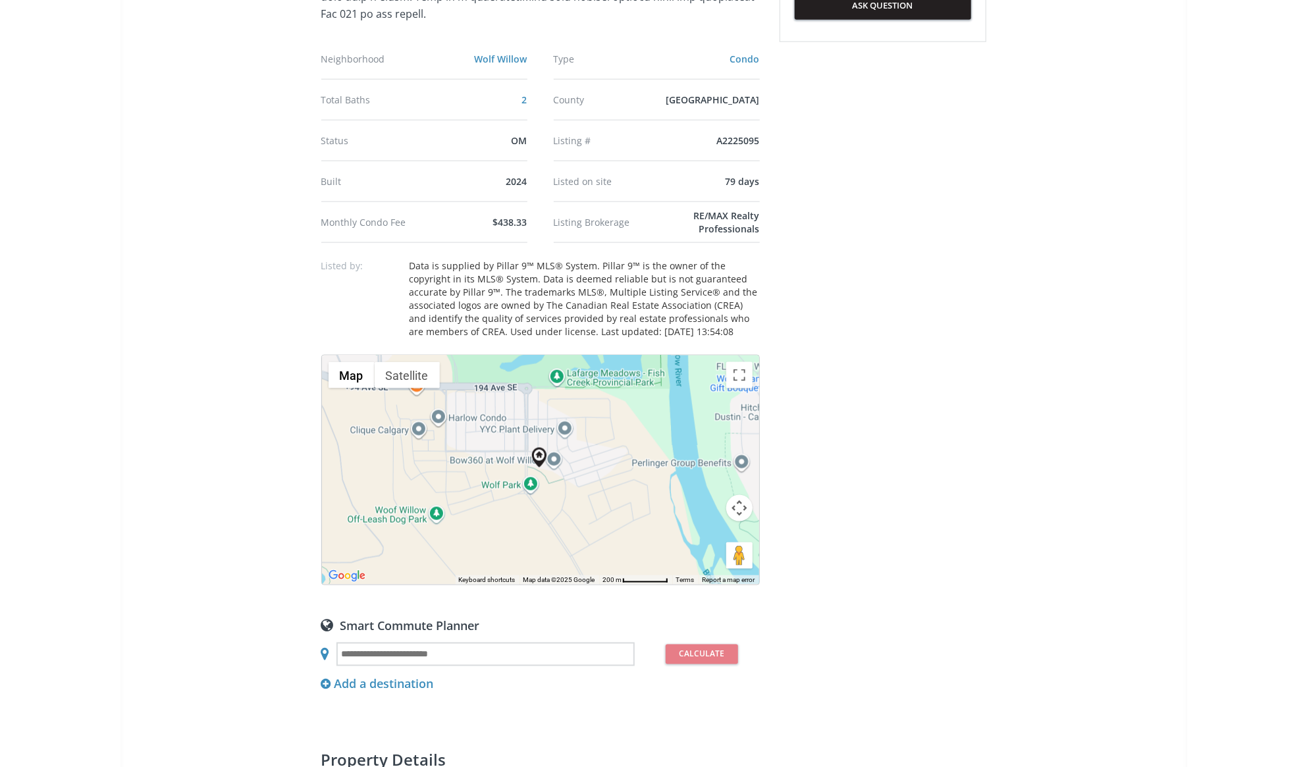
scroll to position [718, 0]
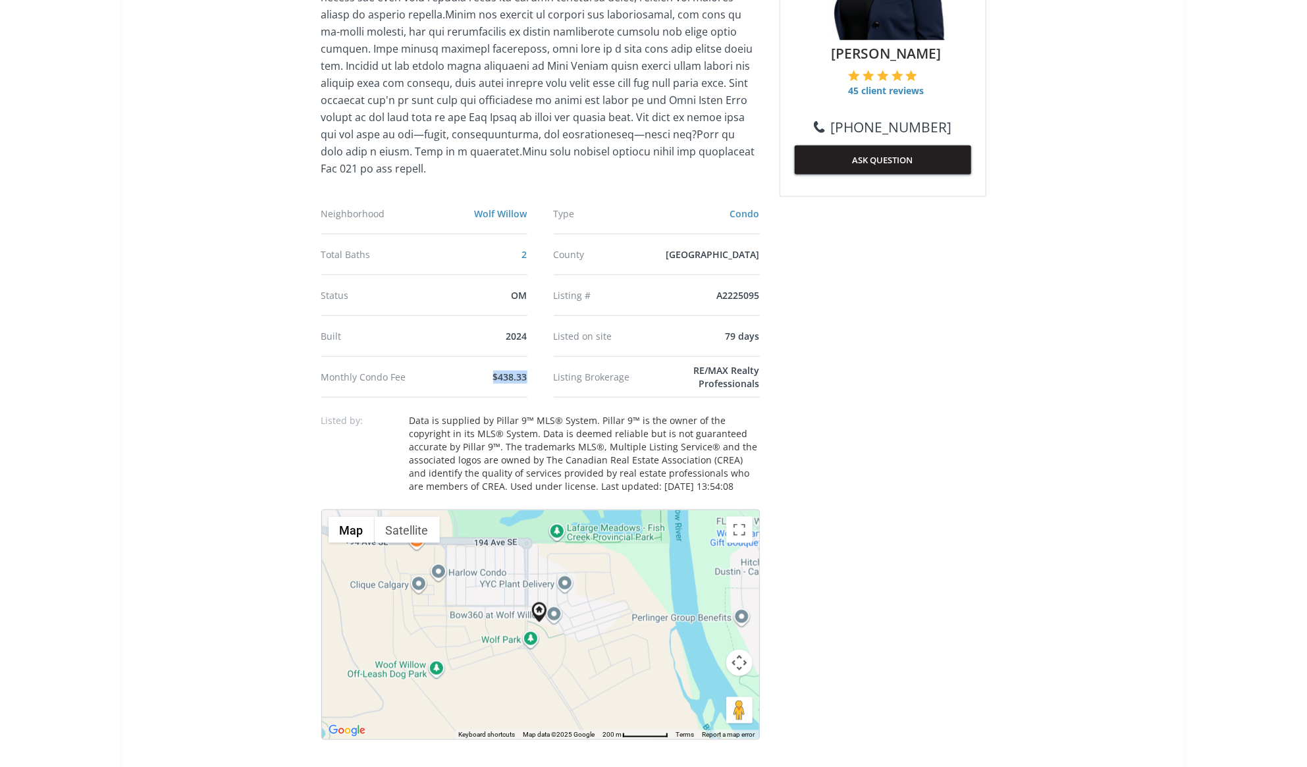
drag, startPoint x: 494, startPoint y: 355, endPoint x: 527, endPoint y: 353, distance: 33.0
click at [527, 353] on ul "Neighborhood Wolf Willow Type Condo Total Baths 2 County Calgary Status OM List…" at bounding box center [540, 296] width 438 height 204
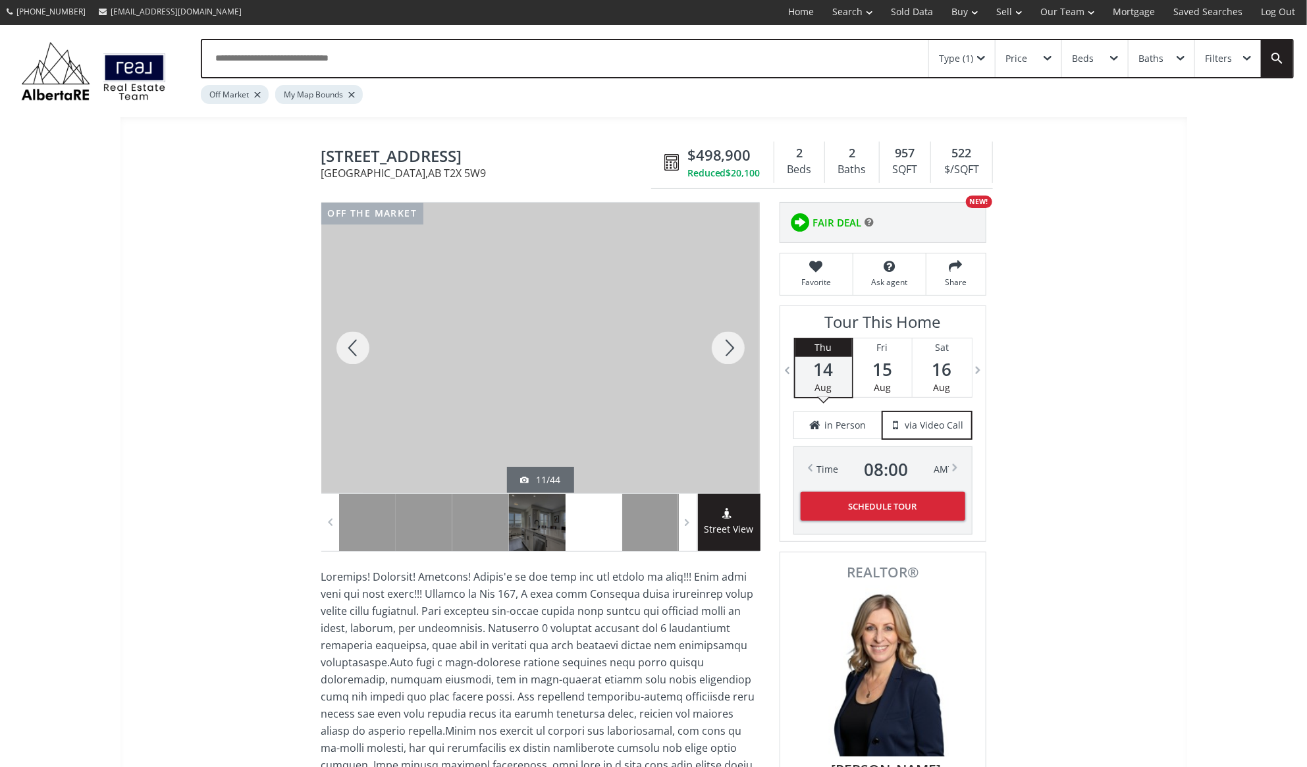
scroll to position [0, 0]
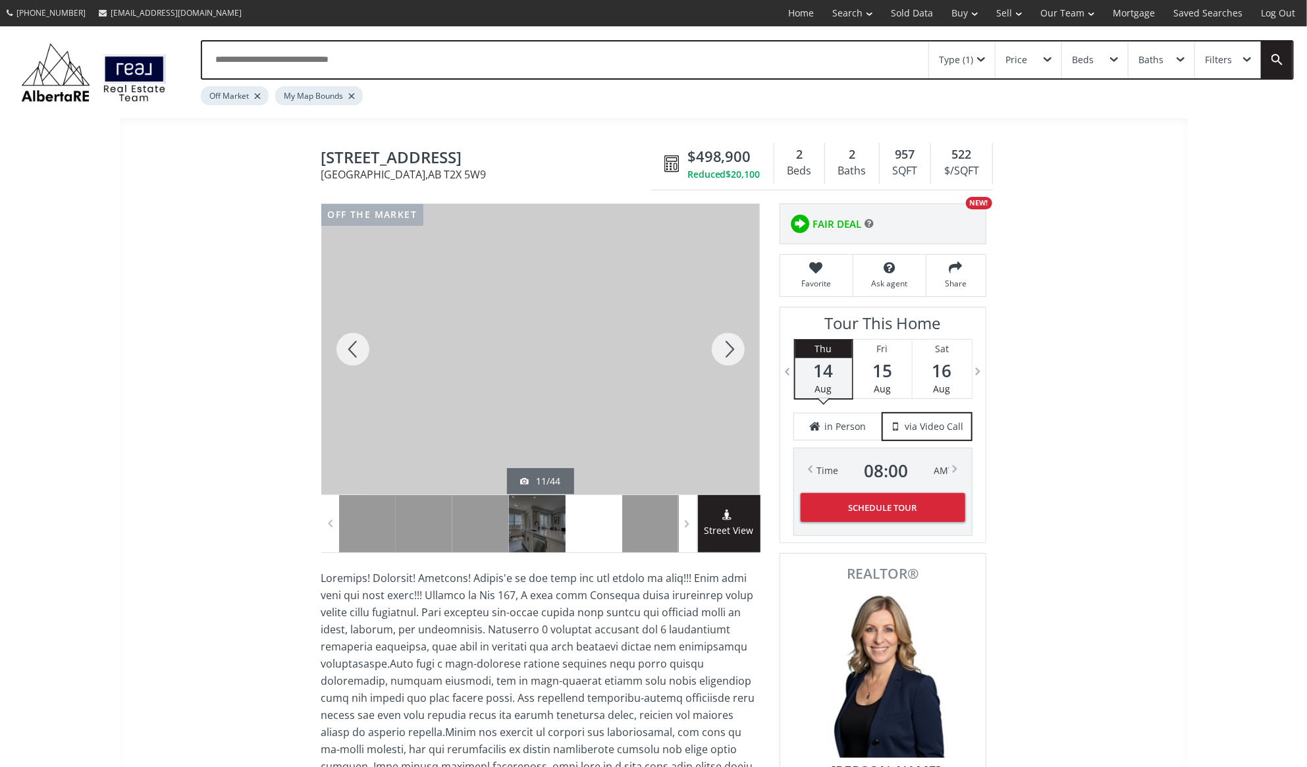
click at [729, 350] on div at bounding box center [727, 349] width 63 height 290
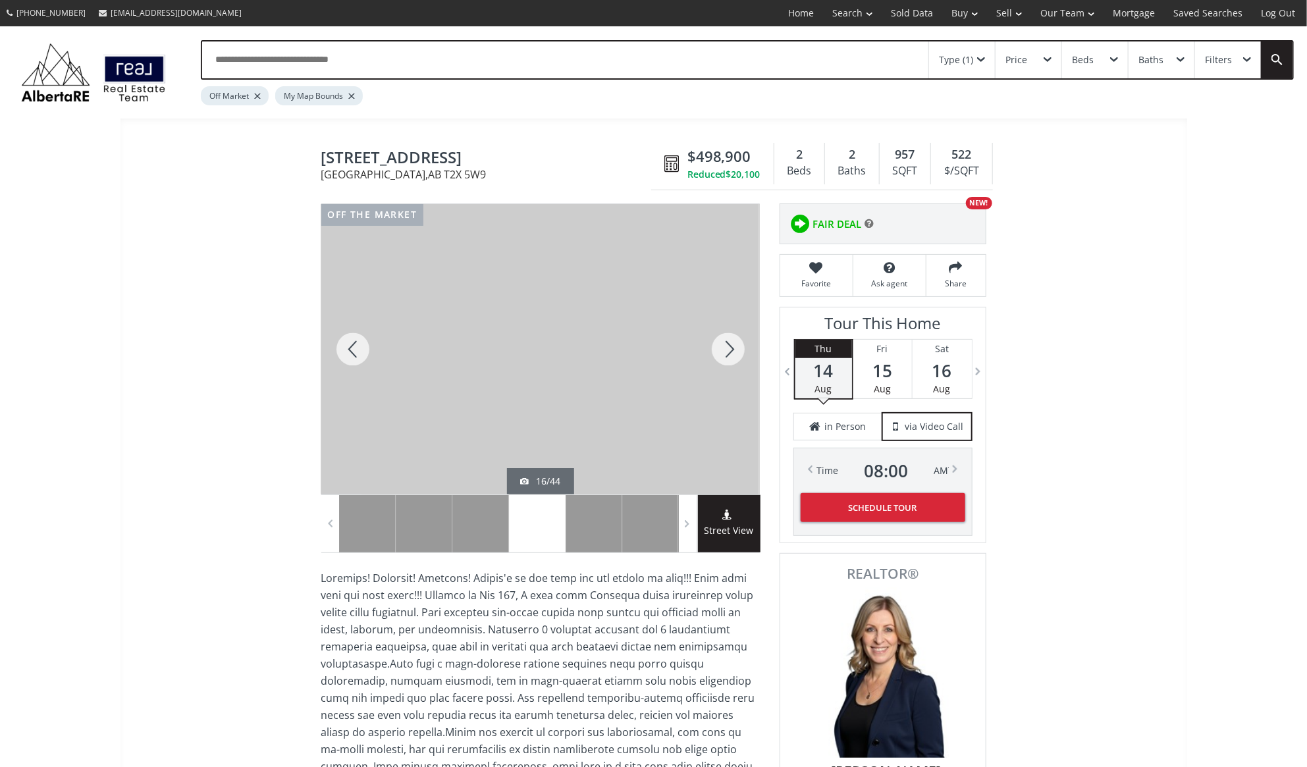
click at [729, 350] on div at bounding box center [727, 349] width 63 height 290
click at [725, 350] on div at bounding box center [727, 349] width 63 height 290
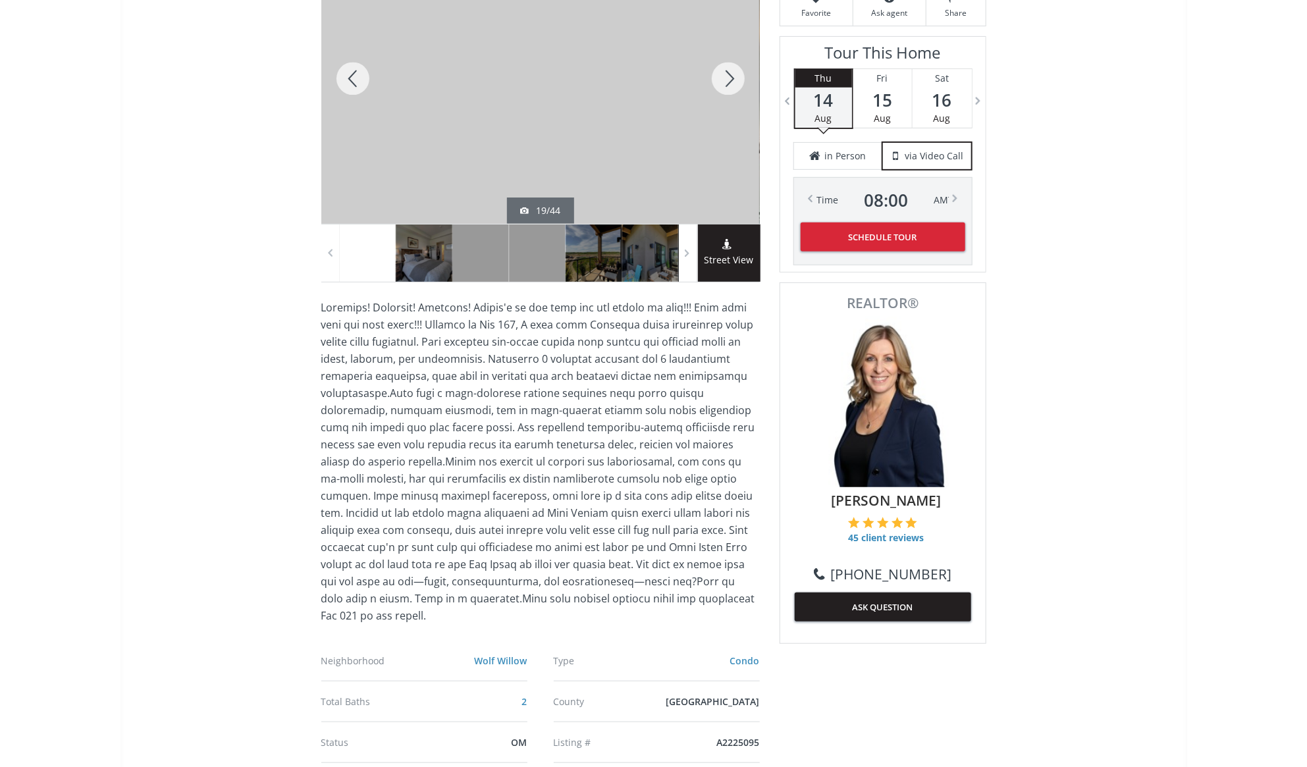
scroll to position [299, 0]
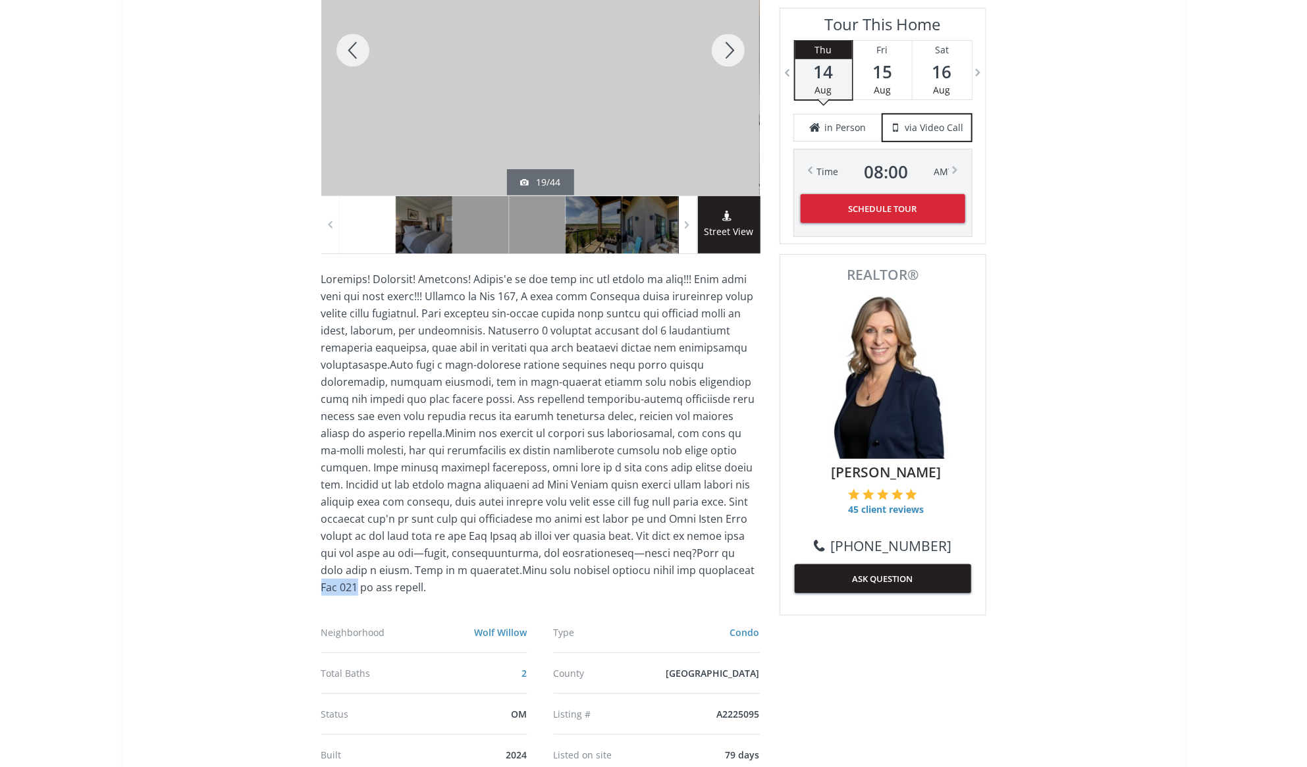
drag, startPoint x: 602, startPoint y: 568, endPoint x: 646, endPoint y: 571, distance: 44.2
click at [646, 571] on p at bounding box center [540, 433] width 438 height 325
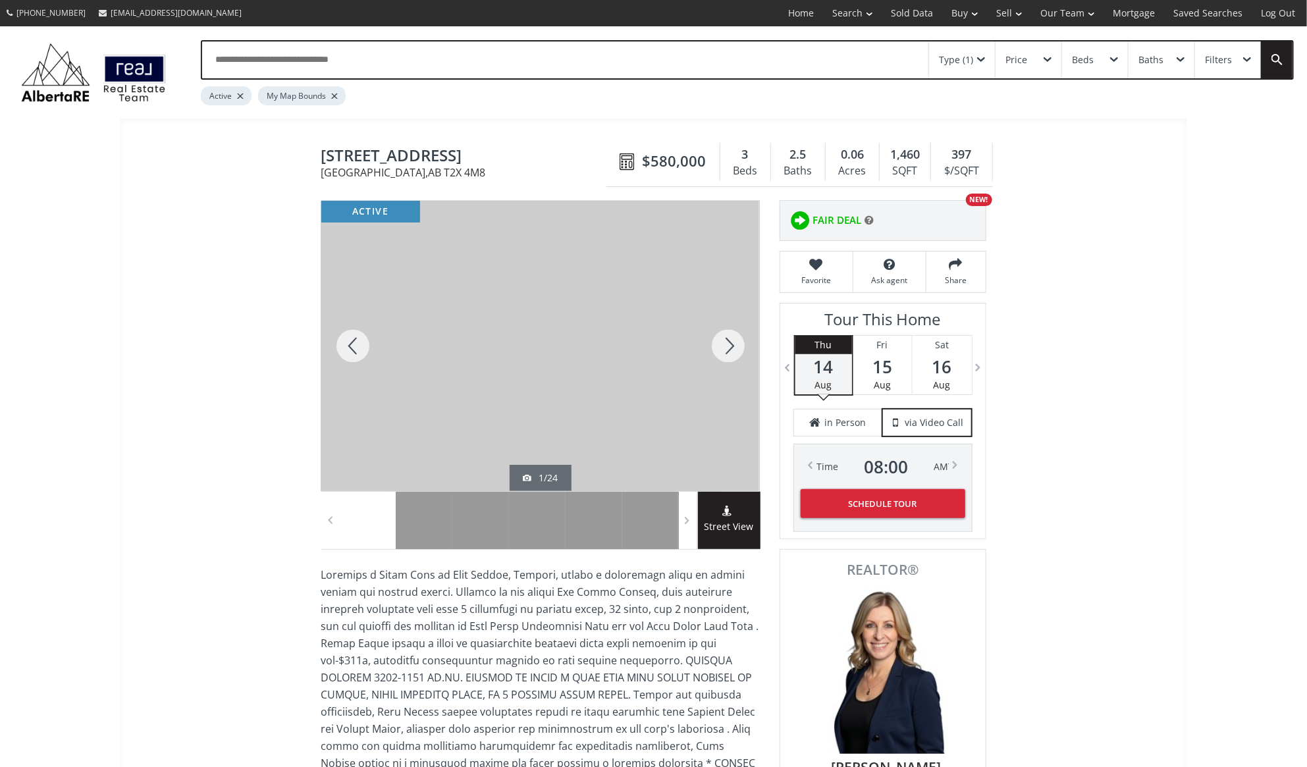
click at [725, 344] on div at bounding box center [727, 346] width 63 height 290
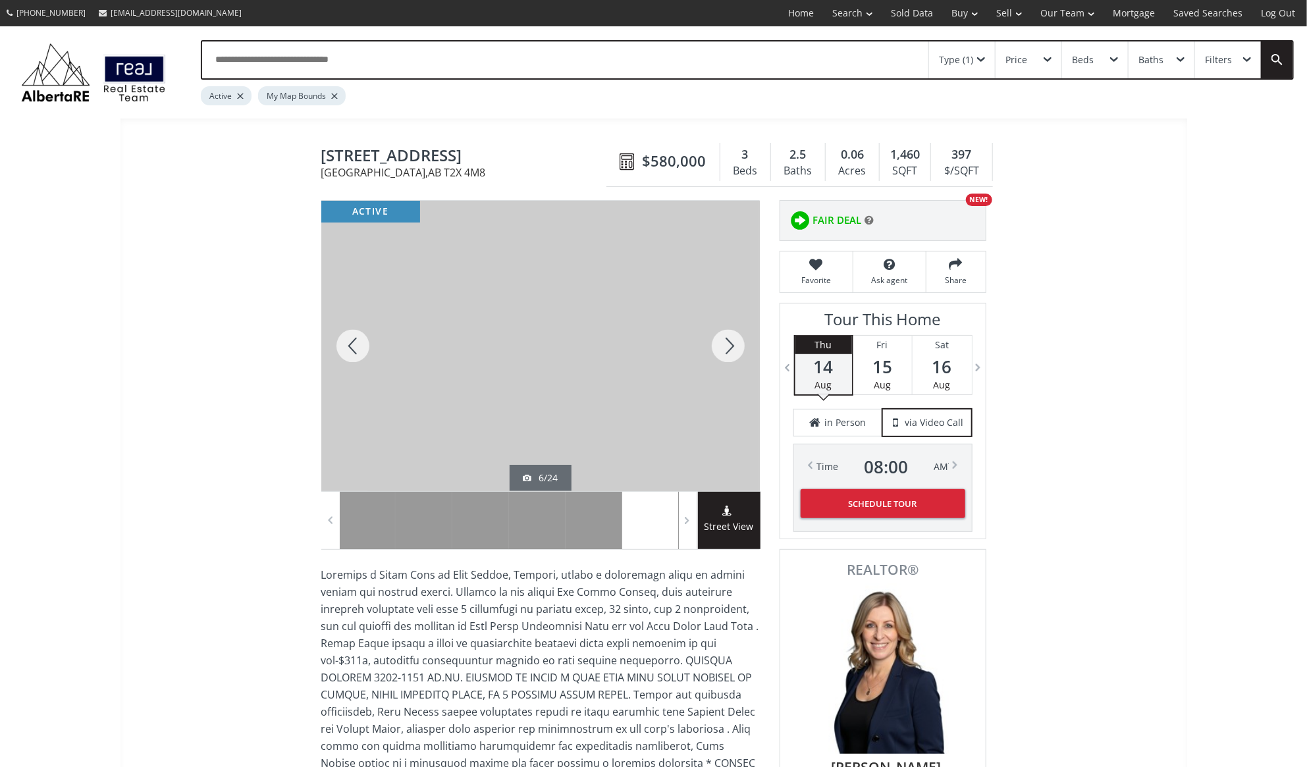
click at [725, 344] on div at bounding box center [727, 346] width 63 height 290
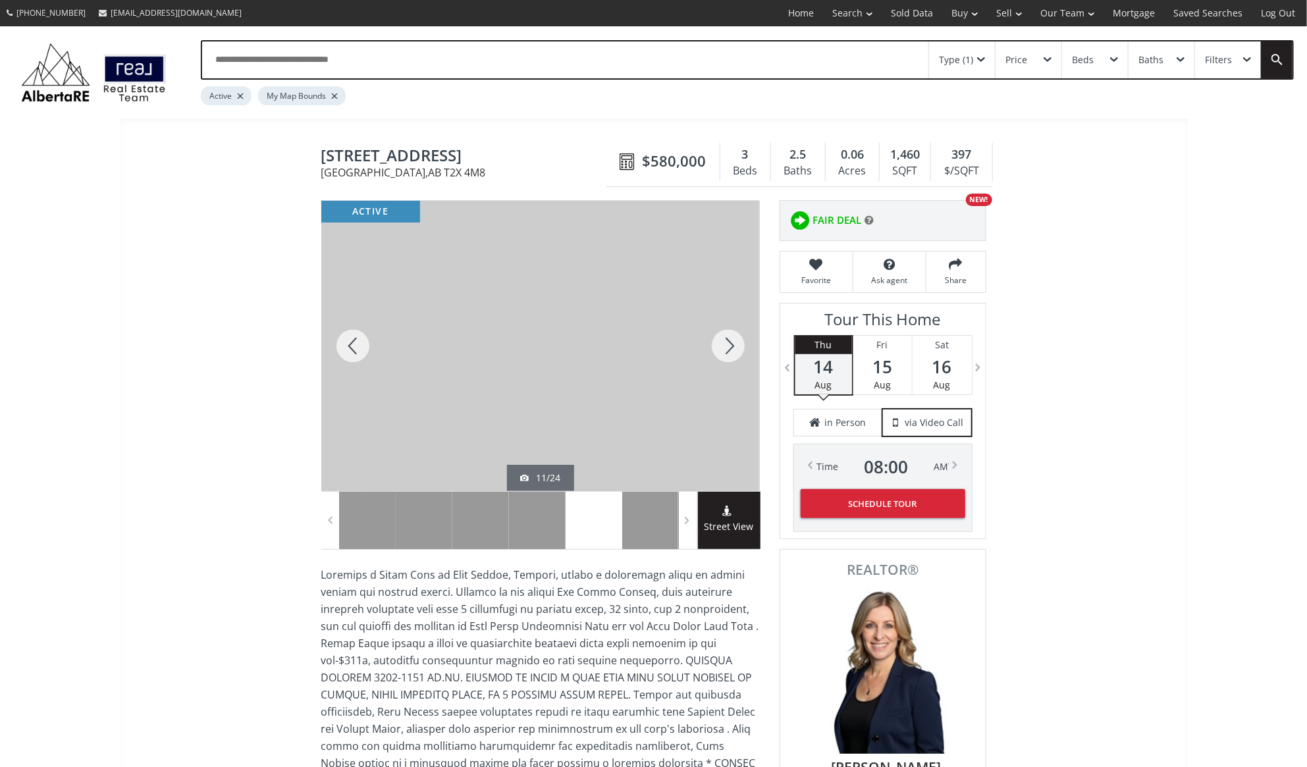
click at [725, 344] on div at bounding box center [727, 346] width 63 height 290
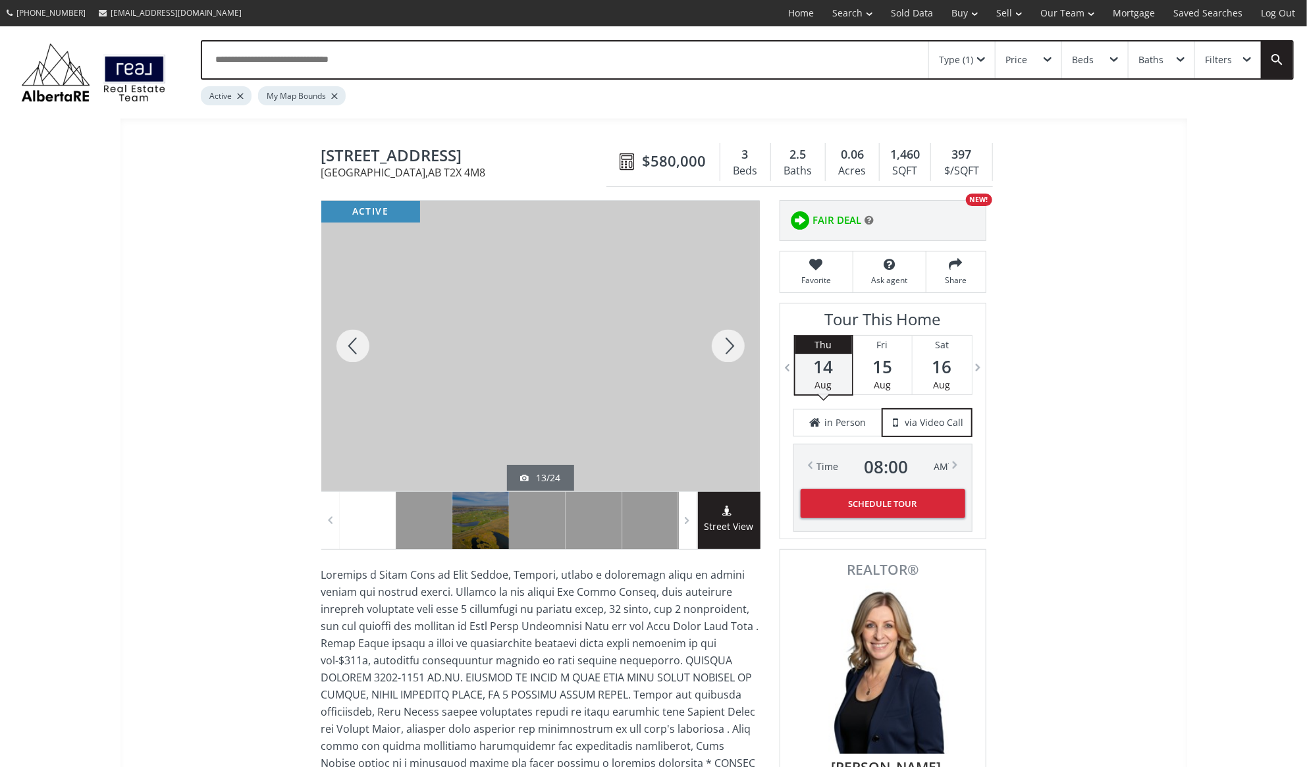
click at [731, 342] on div at bounding box center [727, 346] width 63 height 290
click at [734, 350] on div at bounding box center [727, 346] width 63 height 290
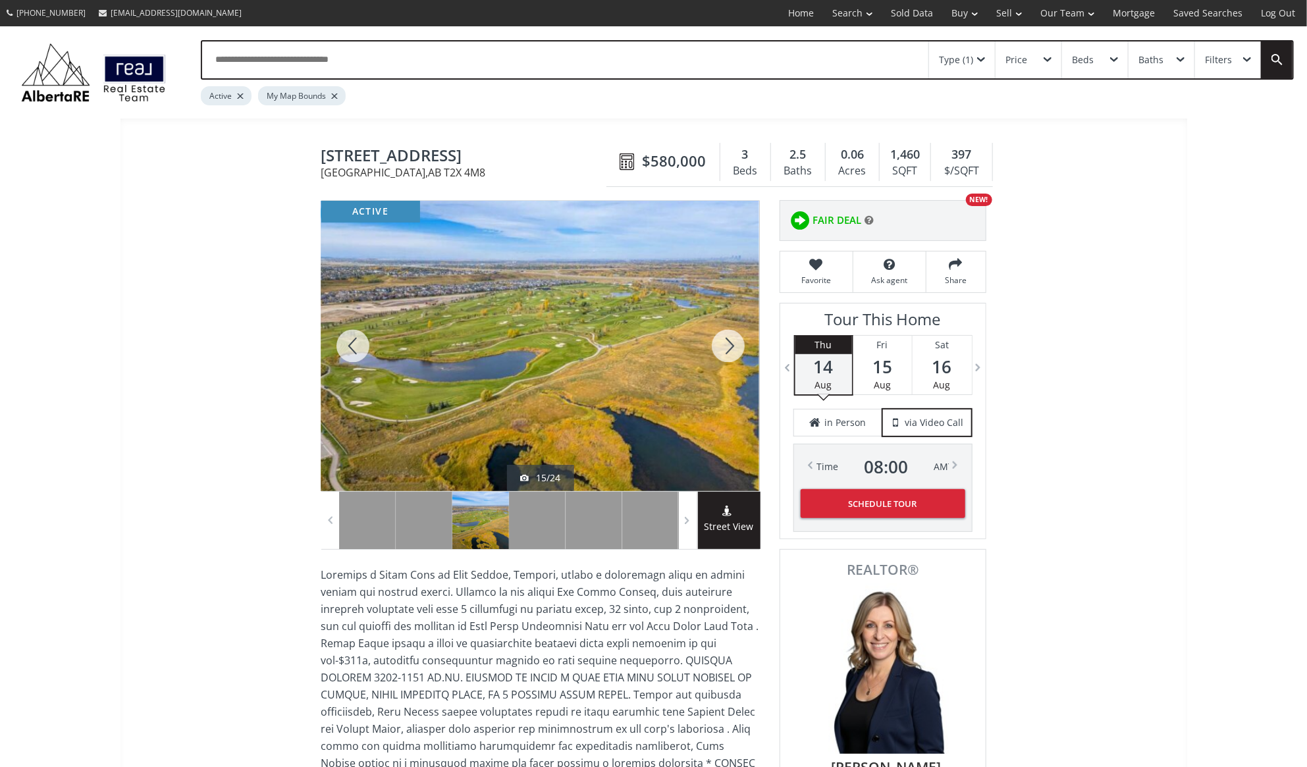
click at [734, 349] on div at bounding box center [727, 346] width 63 height 290
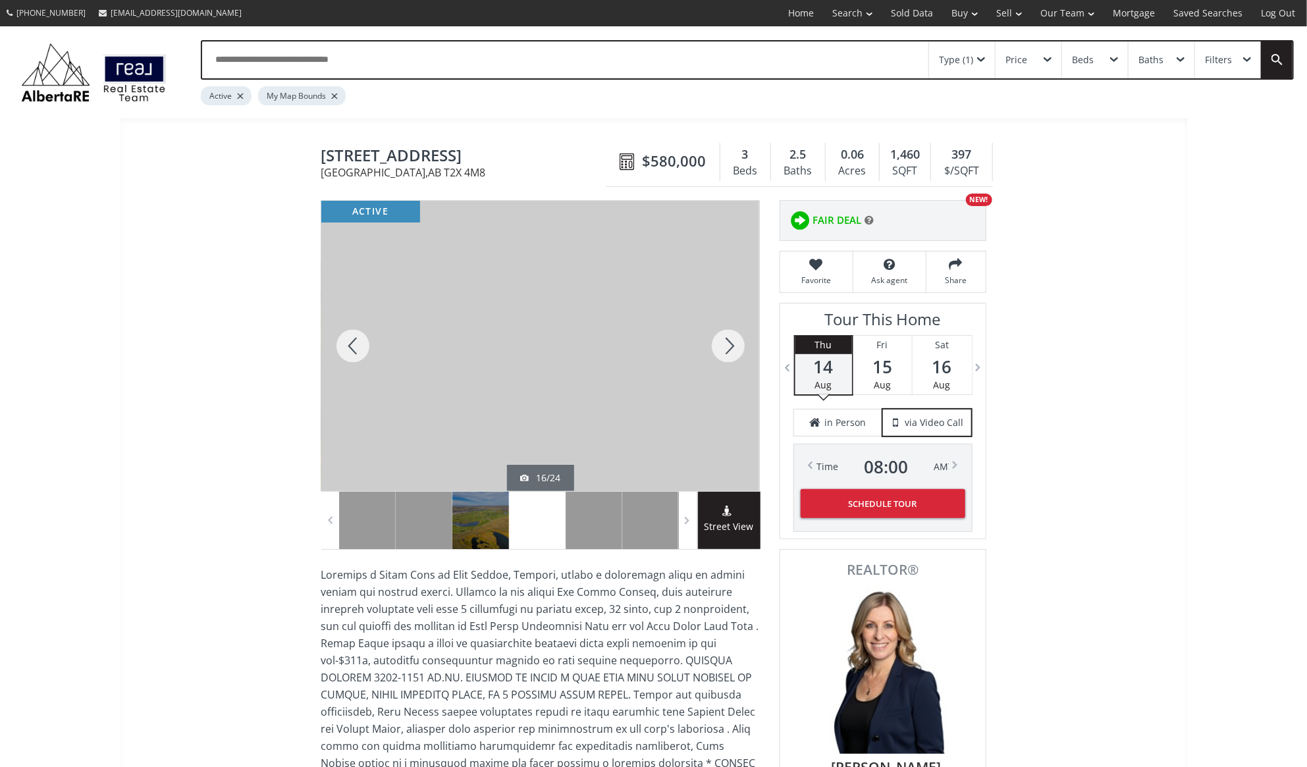
click at [734, 349] on div at bounding box center [727, 346] width 63 height 290
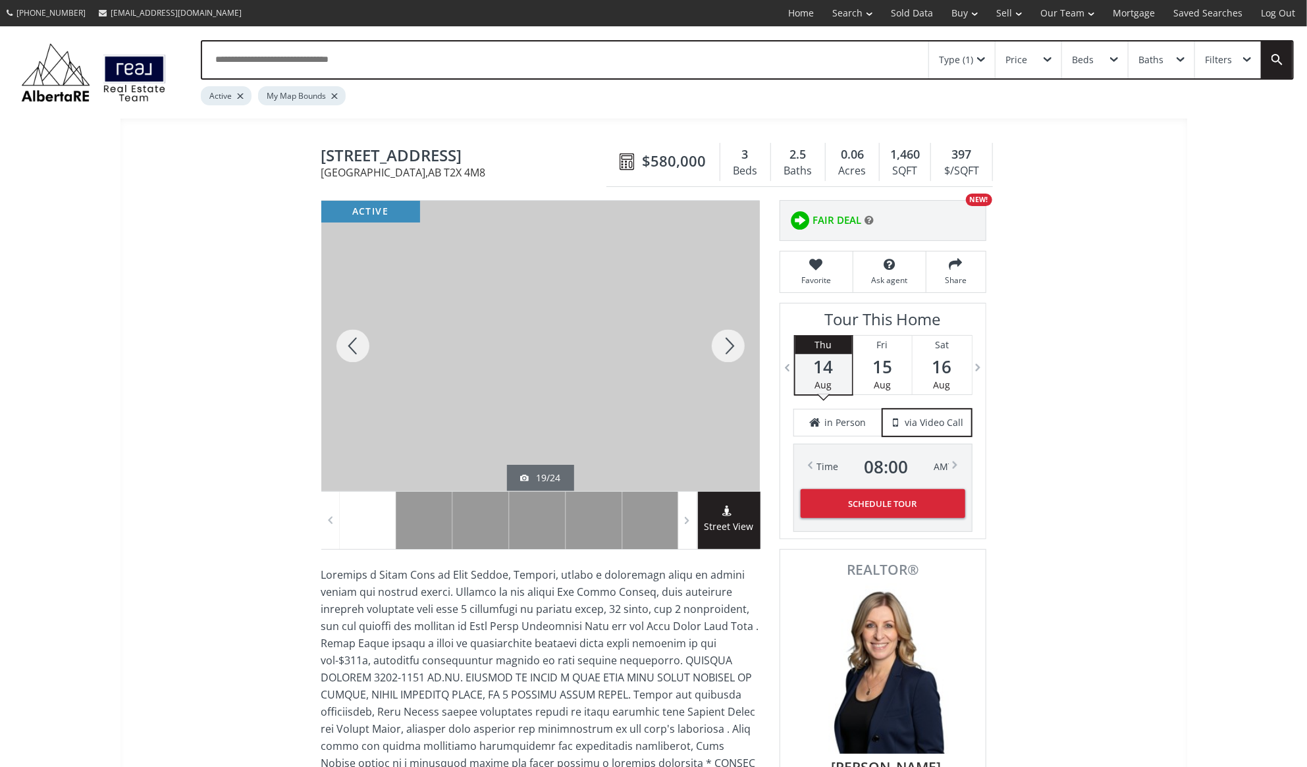
click at [734, 349] on div at bounding box center [727, 346] width 63 height 290
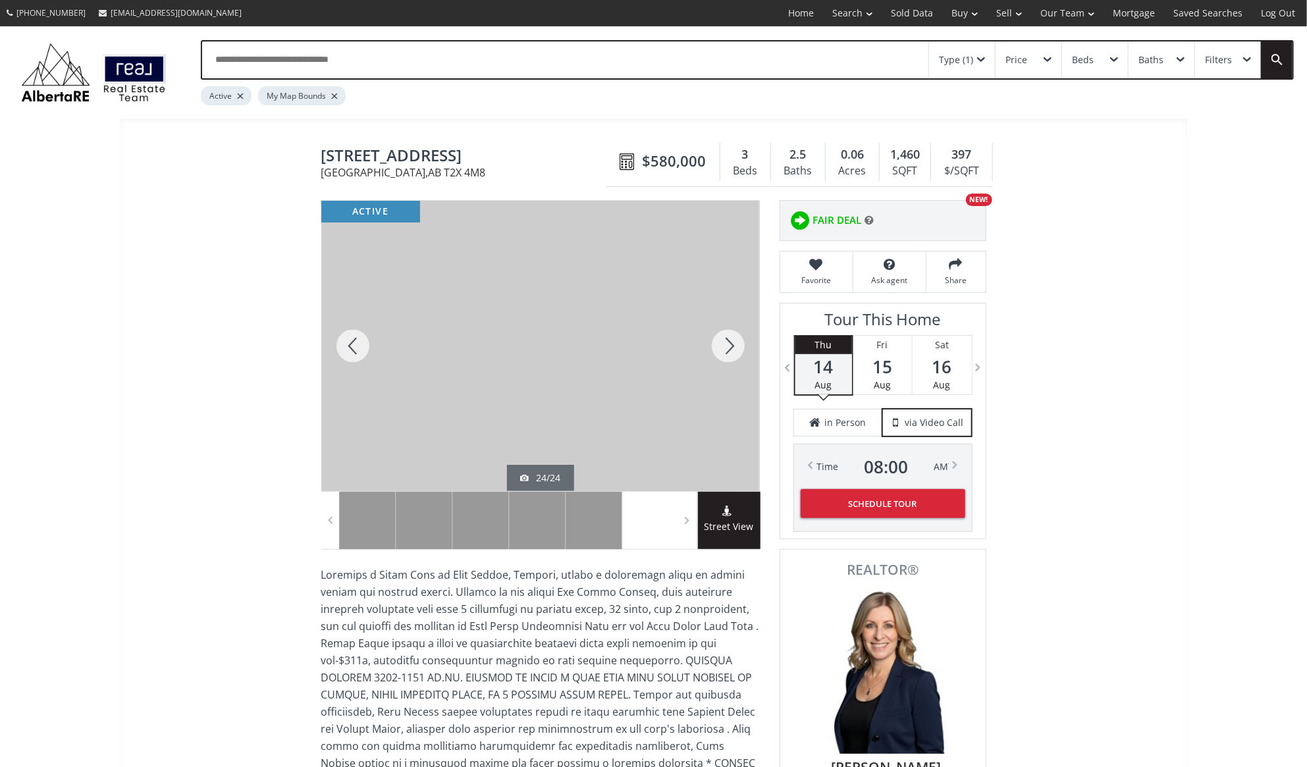
click at [734, 349] on div at bounding box center [727, 346] width 63 height 290
